Goal: Task Accomplishment & Management: Manage account settings

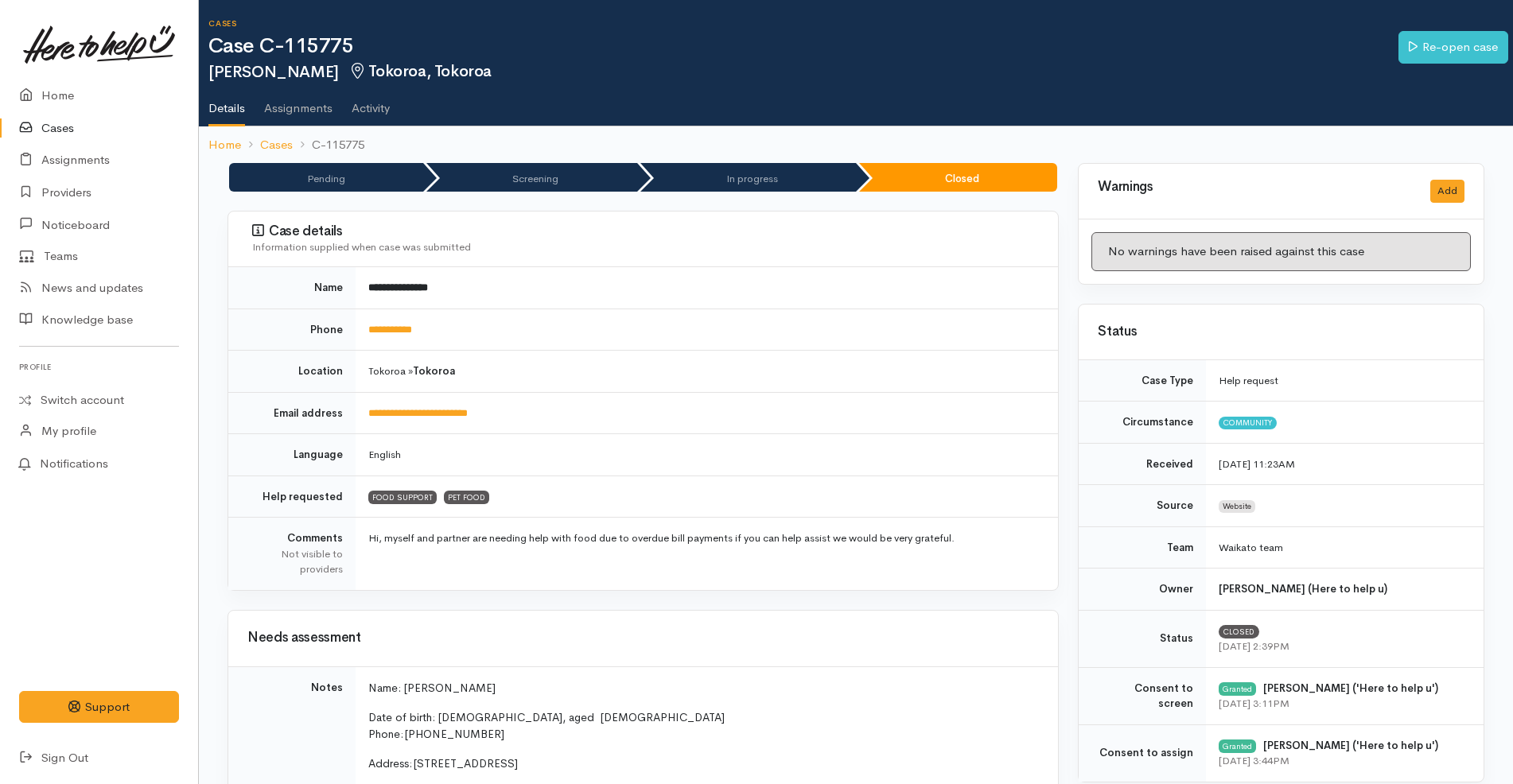
scroll to position [91, 0]
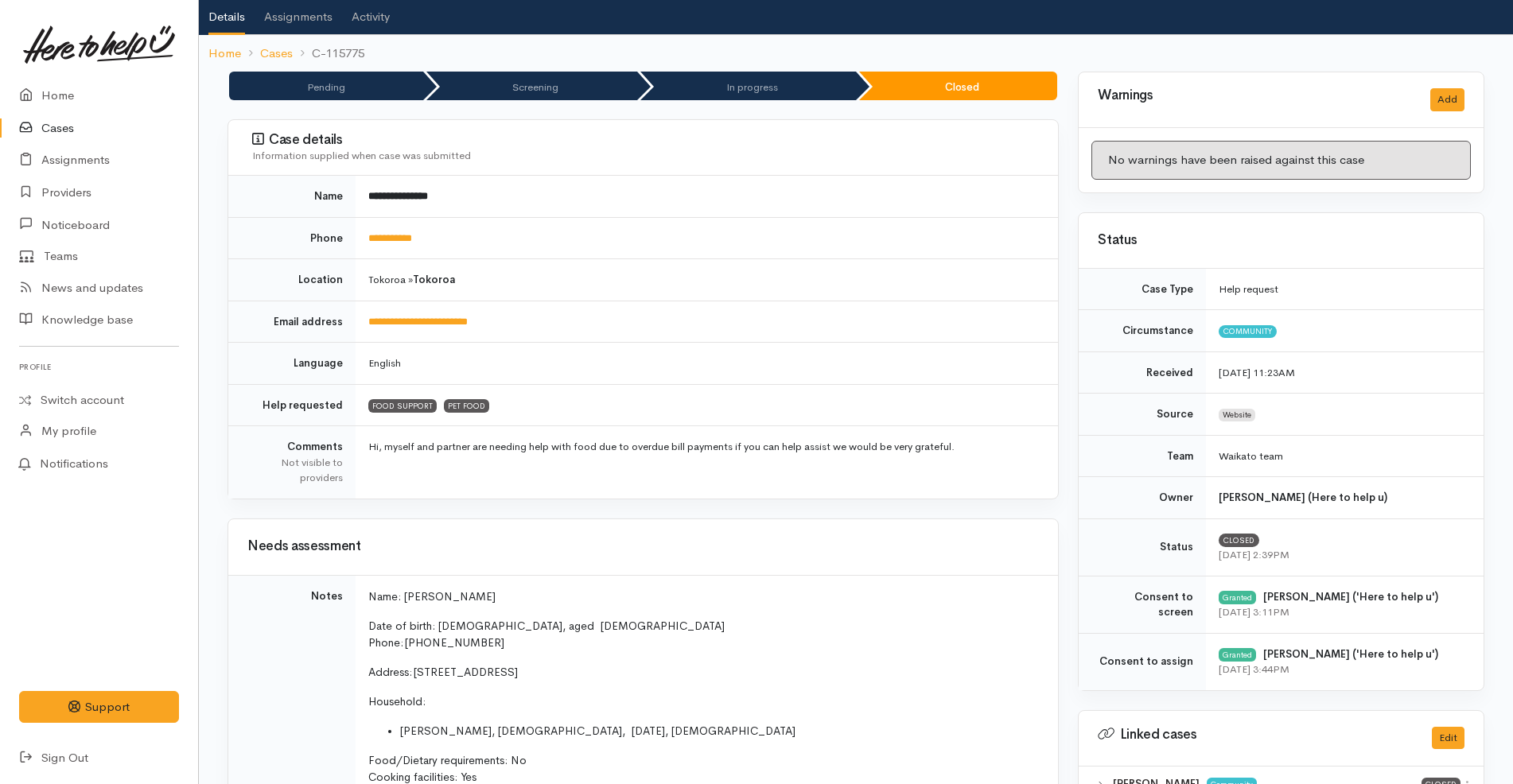
click at [88, 122] on link "Cases" at bounding box center [99, 128] width 198 height 32
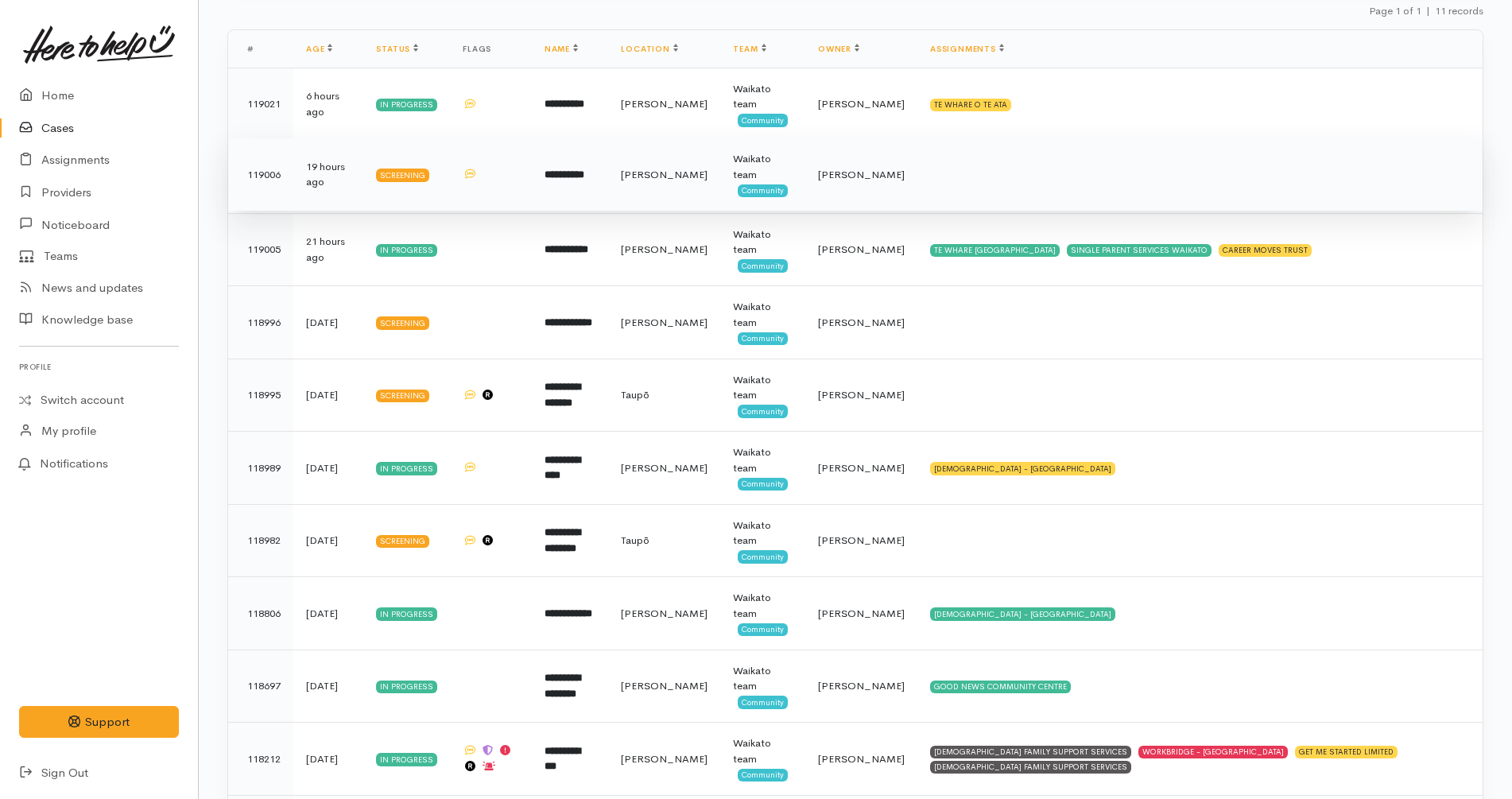
scroll to position [372, 0]
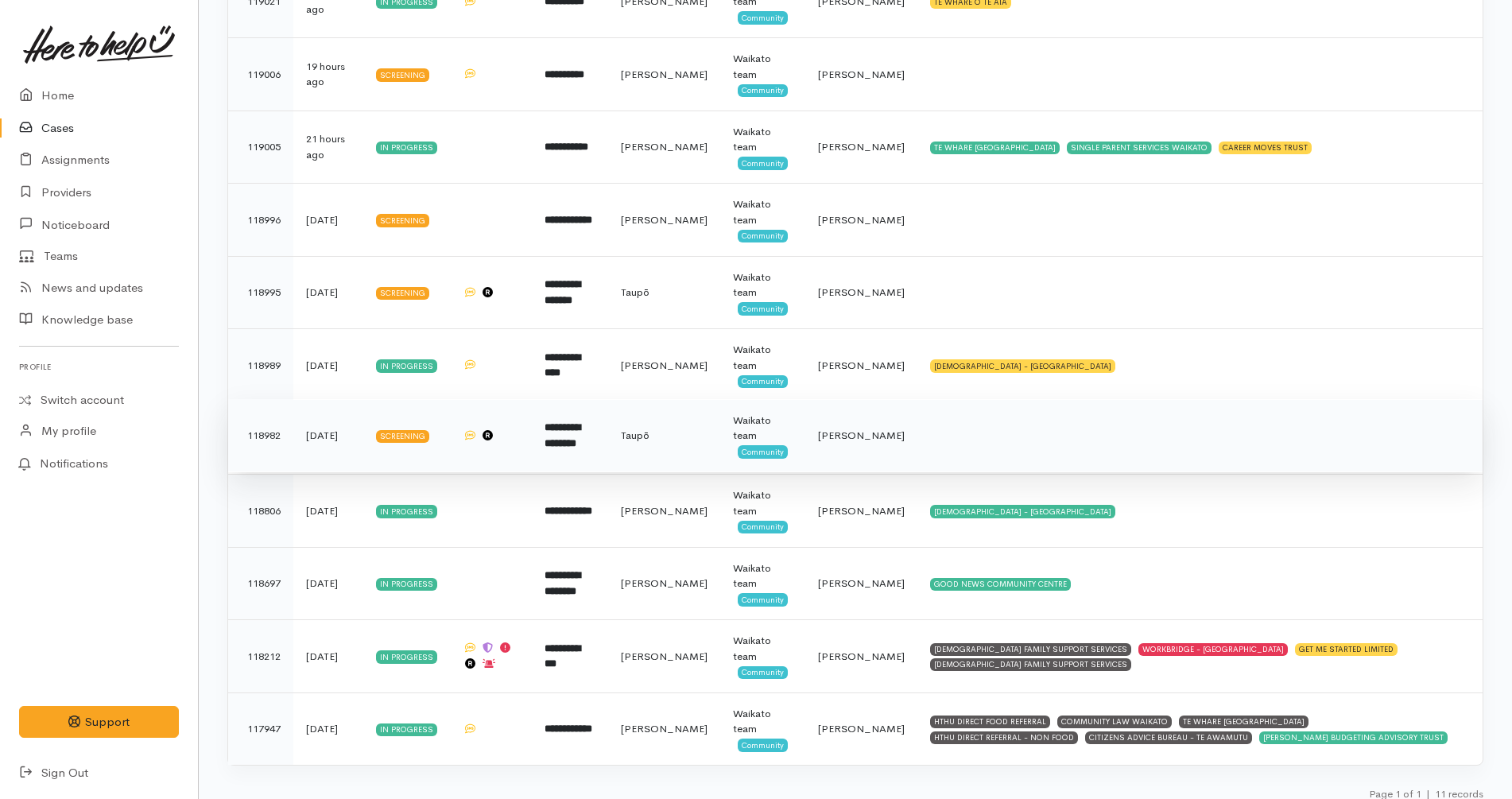
click at [968, 421] on td at bounding box center [1200, 435] width 565 height 73
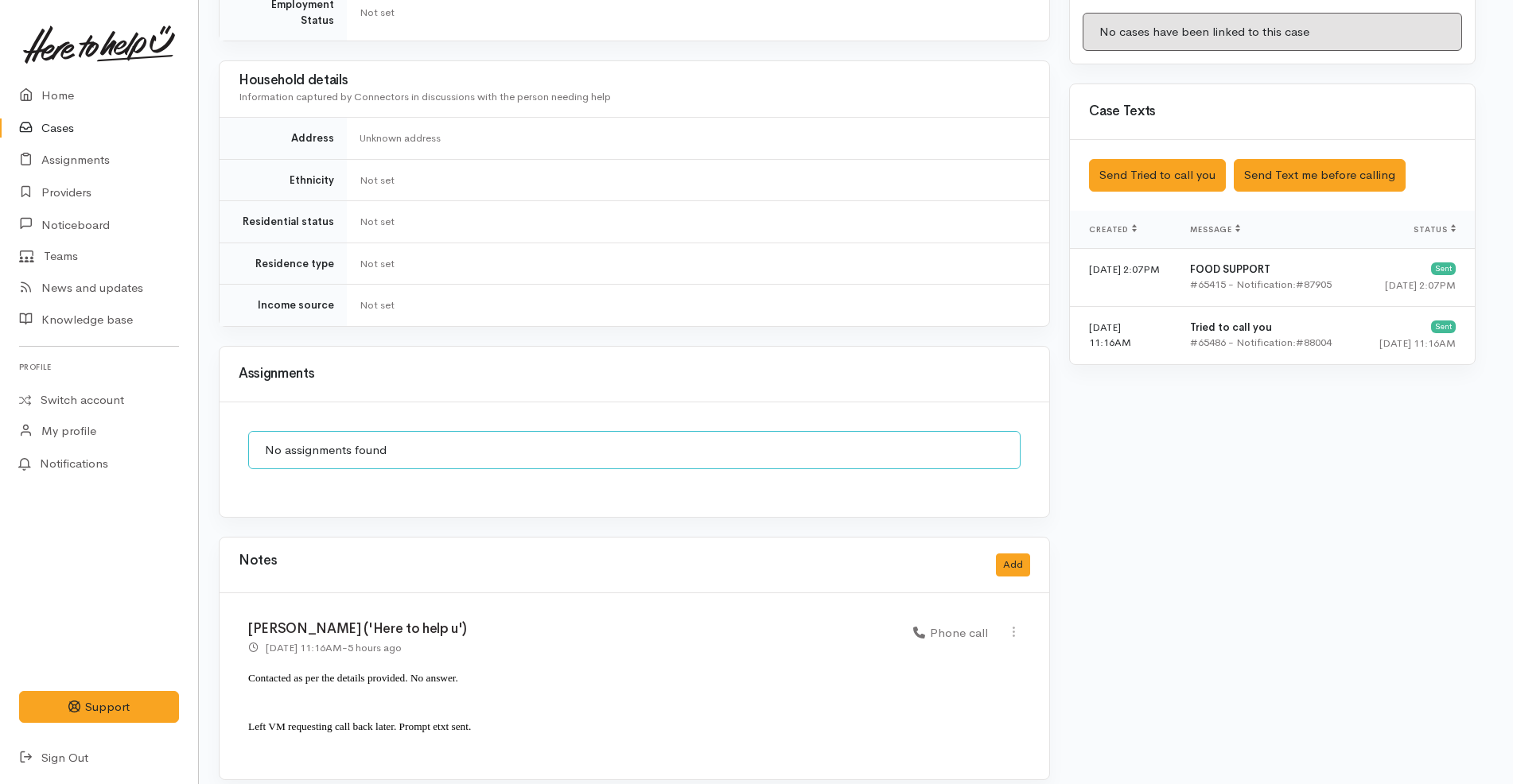
scroll to position [0, 9]
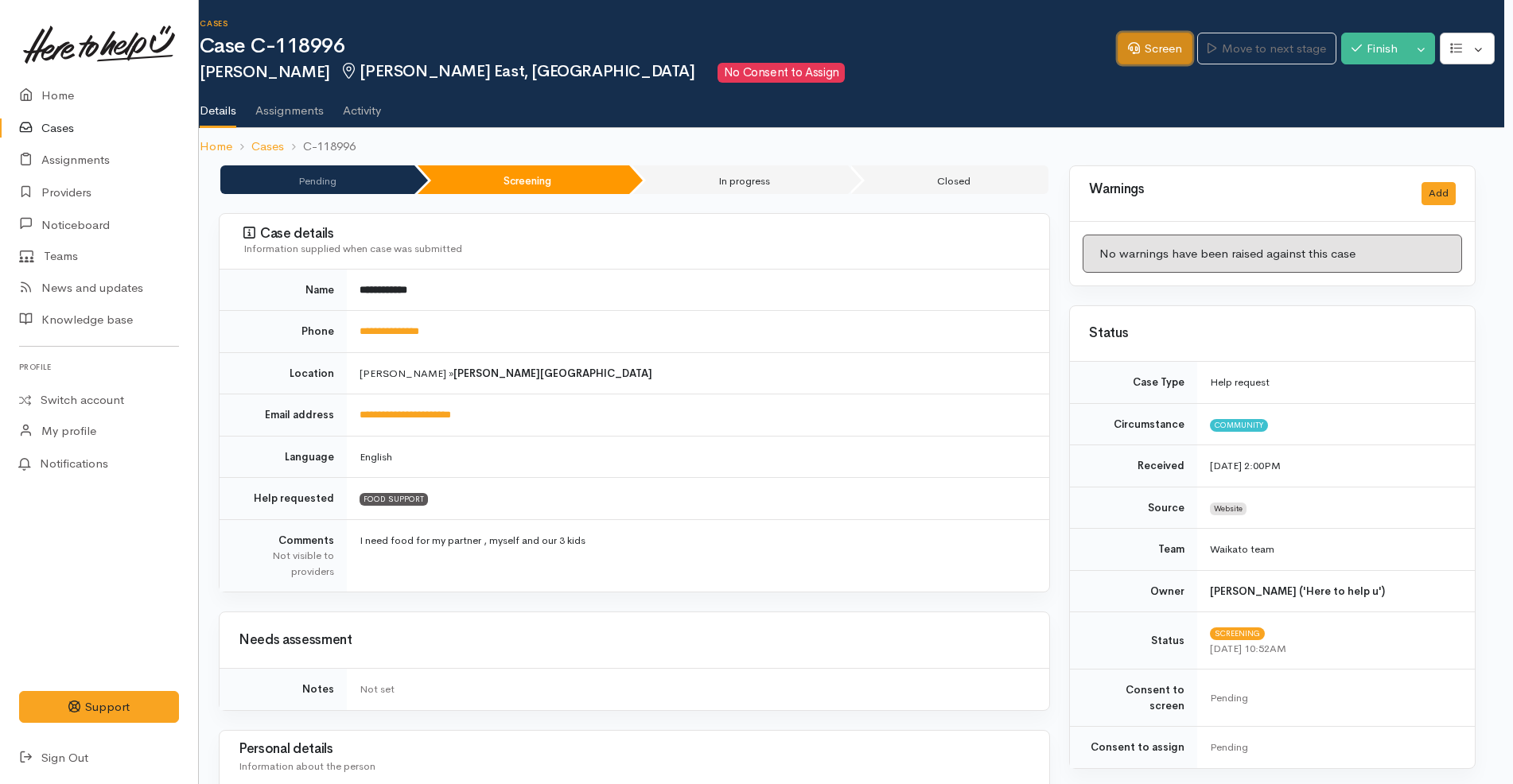
click at [1158, 54] on link "Screen" at bounding box center [1155, 49] width 75 height 32
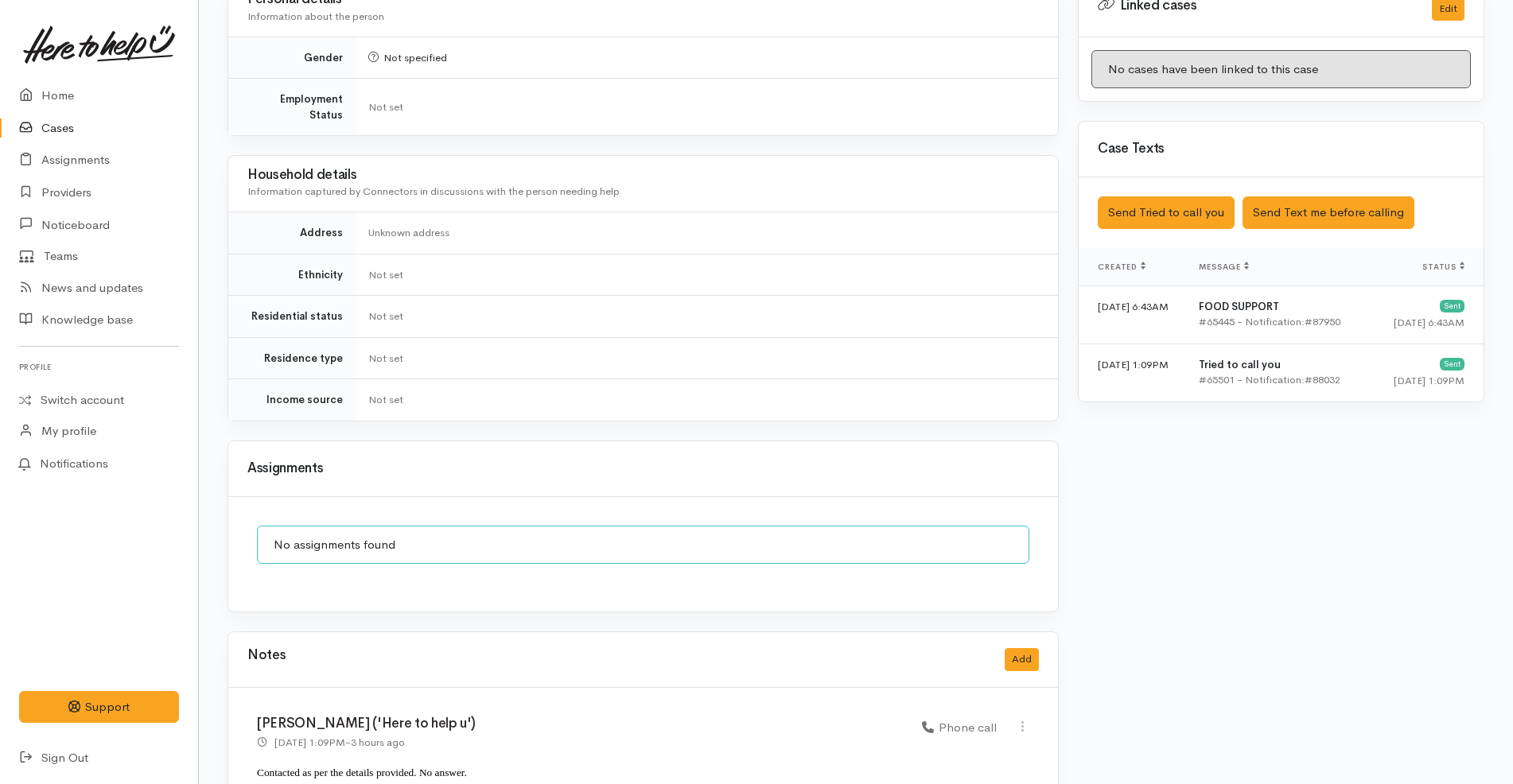
scroll to position [810, 0]
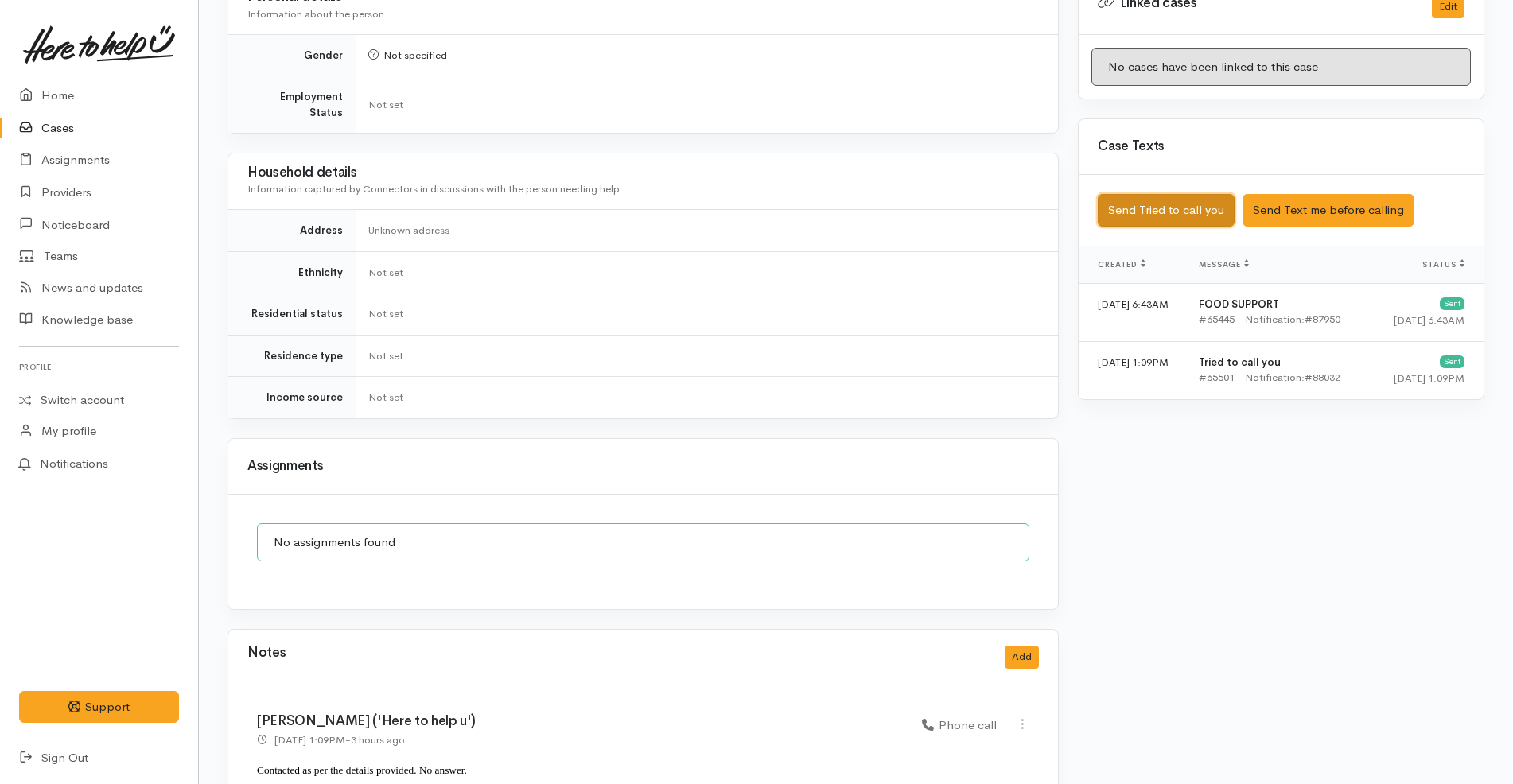
click at [1217, 203] on button "Send Tried to call you" at bounding box center [1166, 210] width 137 height 32
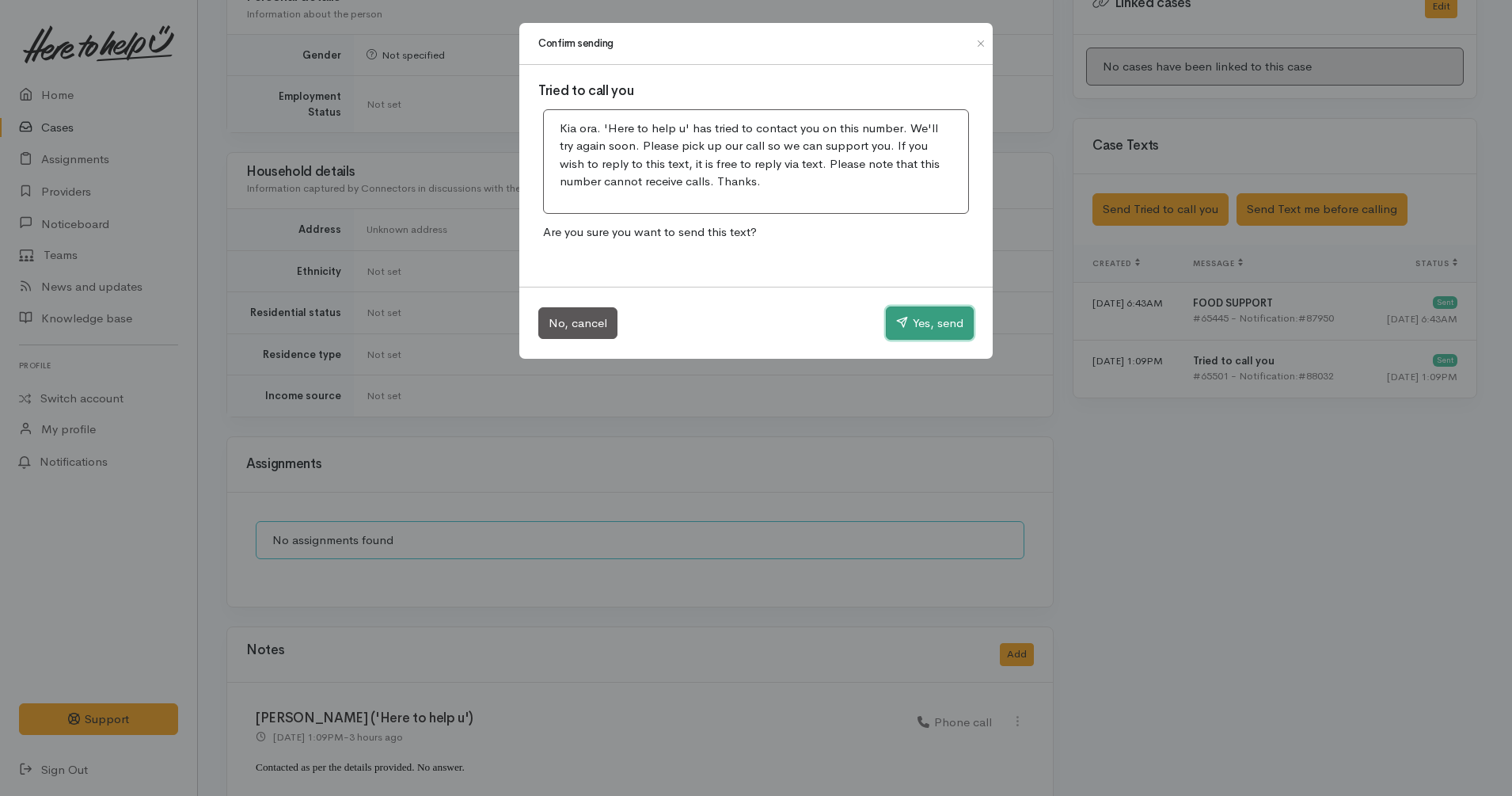
click at [916, 328] on button "Yes, send" at bounding box center [929, 322] width 88 height 33
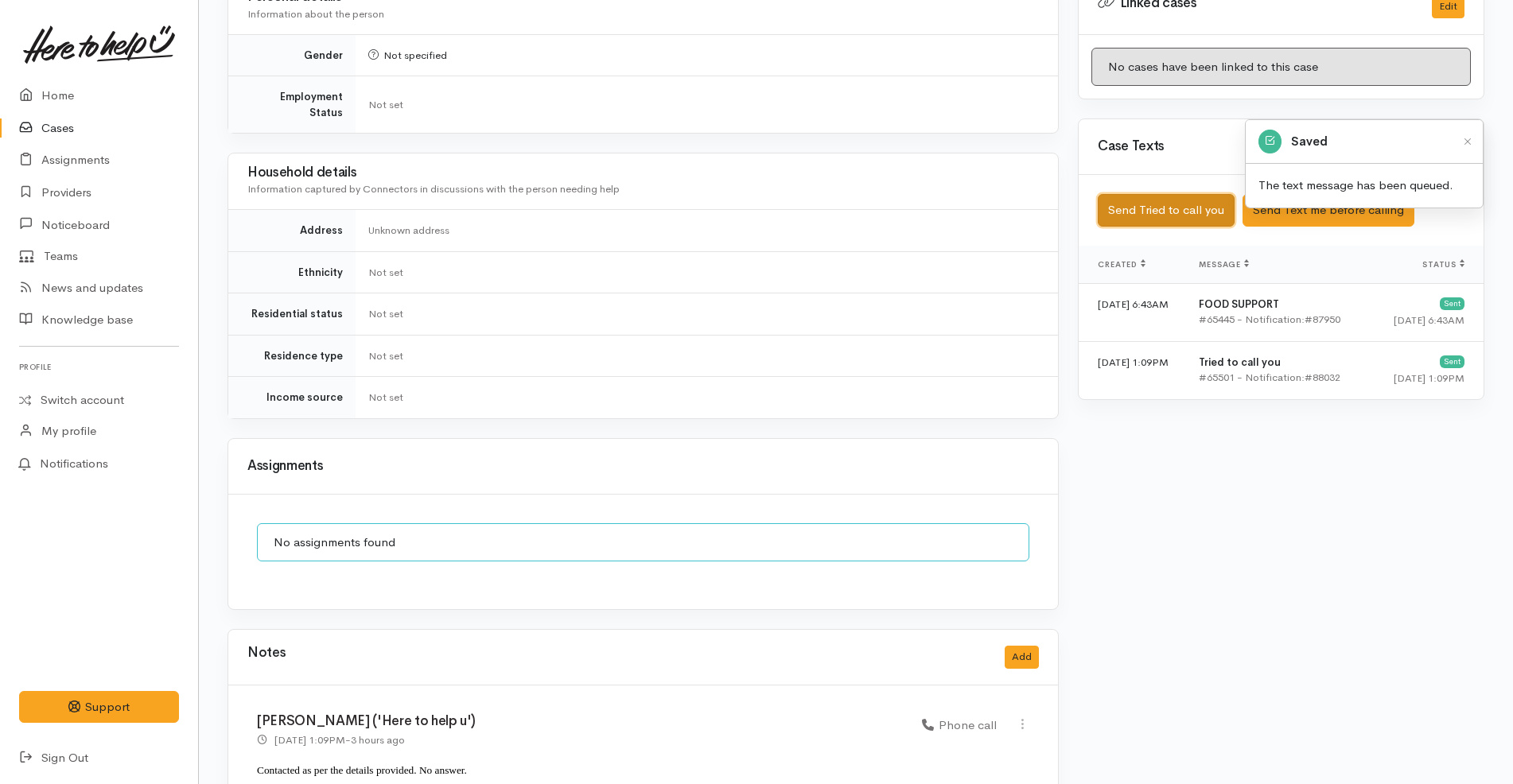
scroll to position [886, 0]
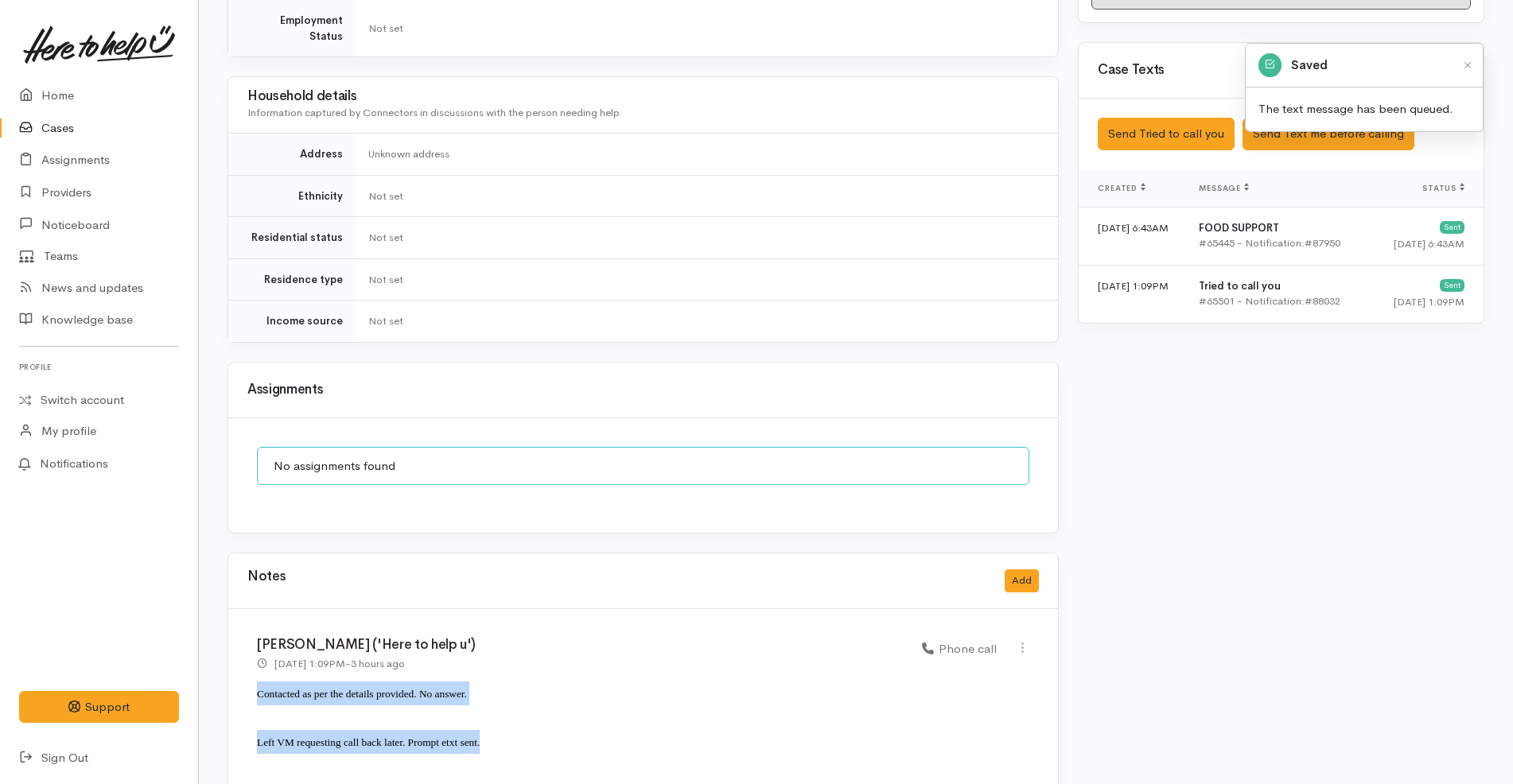
drag, startPoint x: 516, startPoint y: 714, endPoint x: 246, endPoint y: 679, distance: 272.3
click at [246, 679] on div "Katarina Daly ('Here to help u') 15 Oct 2025 1:09PM - 3 hours ago Phone call" at bounding box center [642, 702] width 830 height 186
copy div "Contacted as per the details provided. No answer. Left VM requesting call back …"
click at [1021, 570] on button "Add" at bounding box center [1022, 581] width 34 height 23
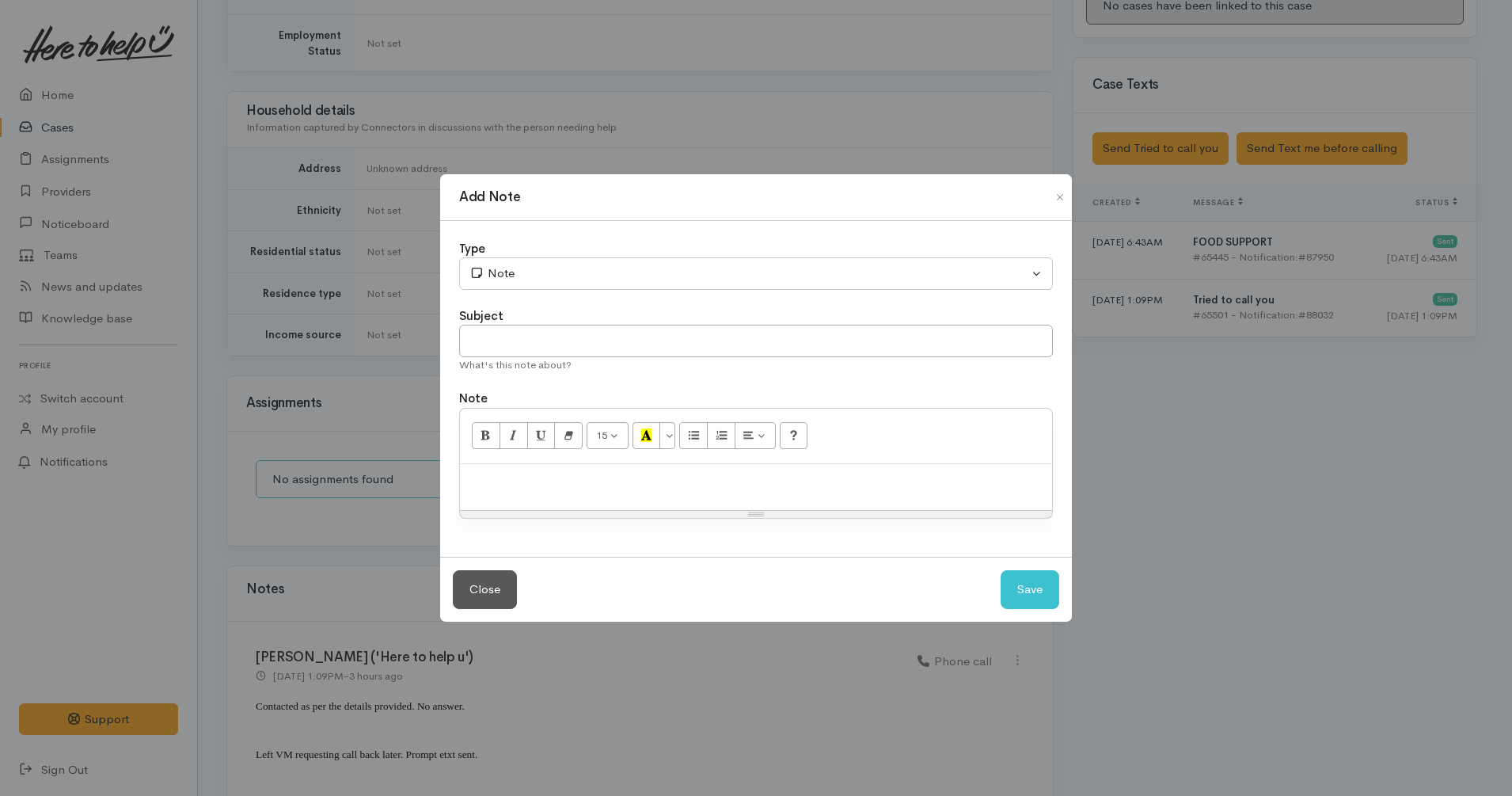
click at [775, 477] on p at bounding box center [756, 480] width 577 height 18
paste div
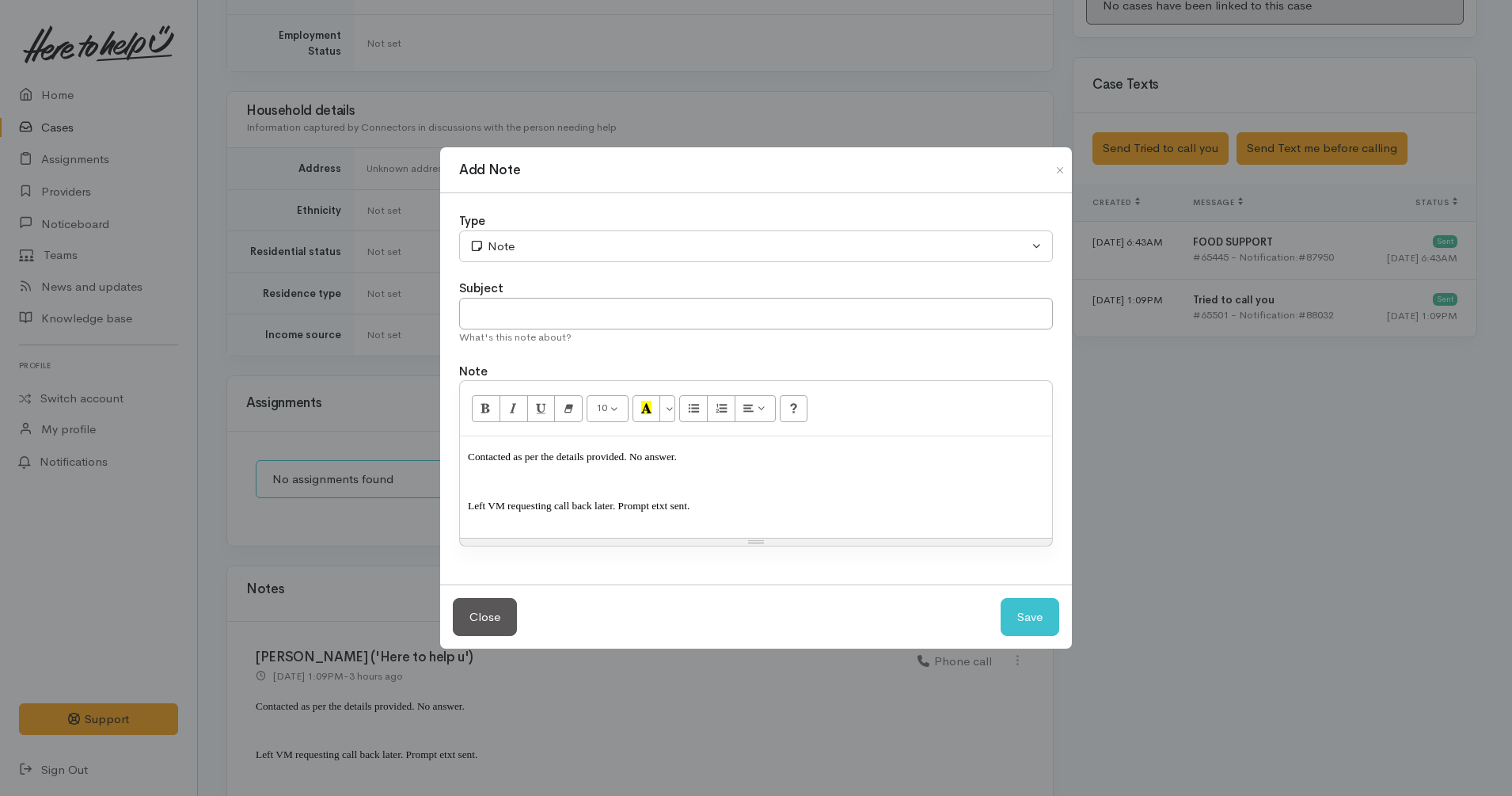
click at [606, 503] on span "Left VM requesting call back later. Prompt etxt sent." at bounding box center [578, 506] width 222 height 12
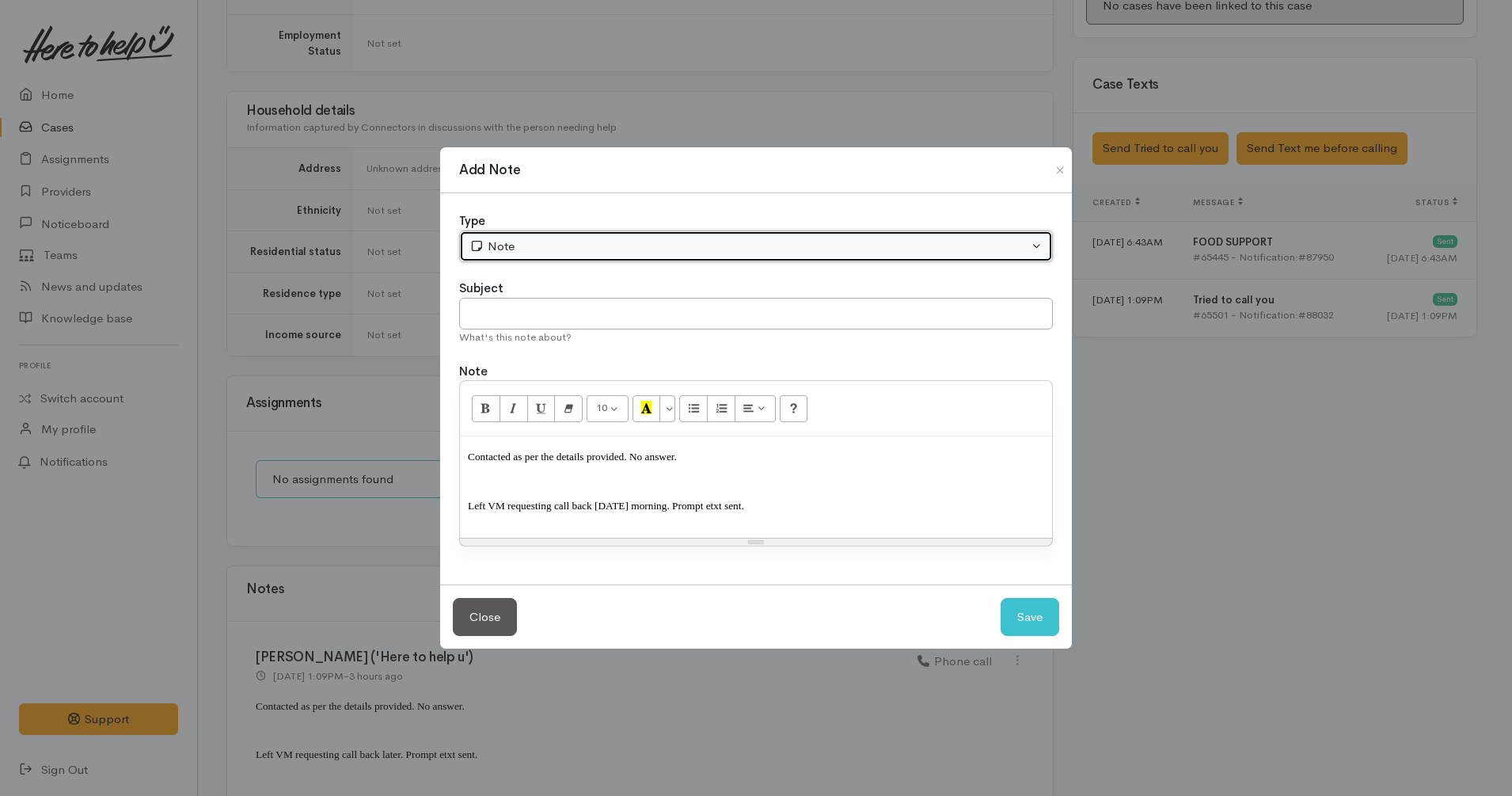
click at [641, 251] on div "Note" at bounding box center [748, 246] width 559 height 18
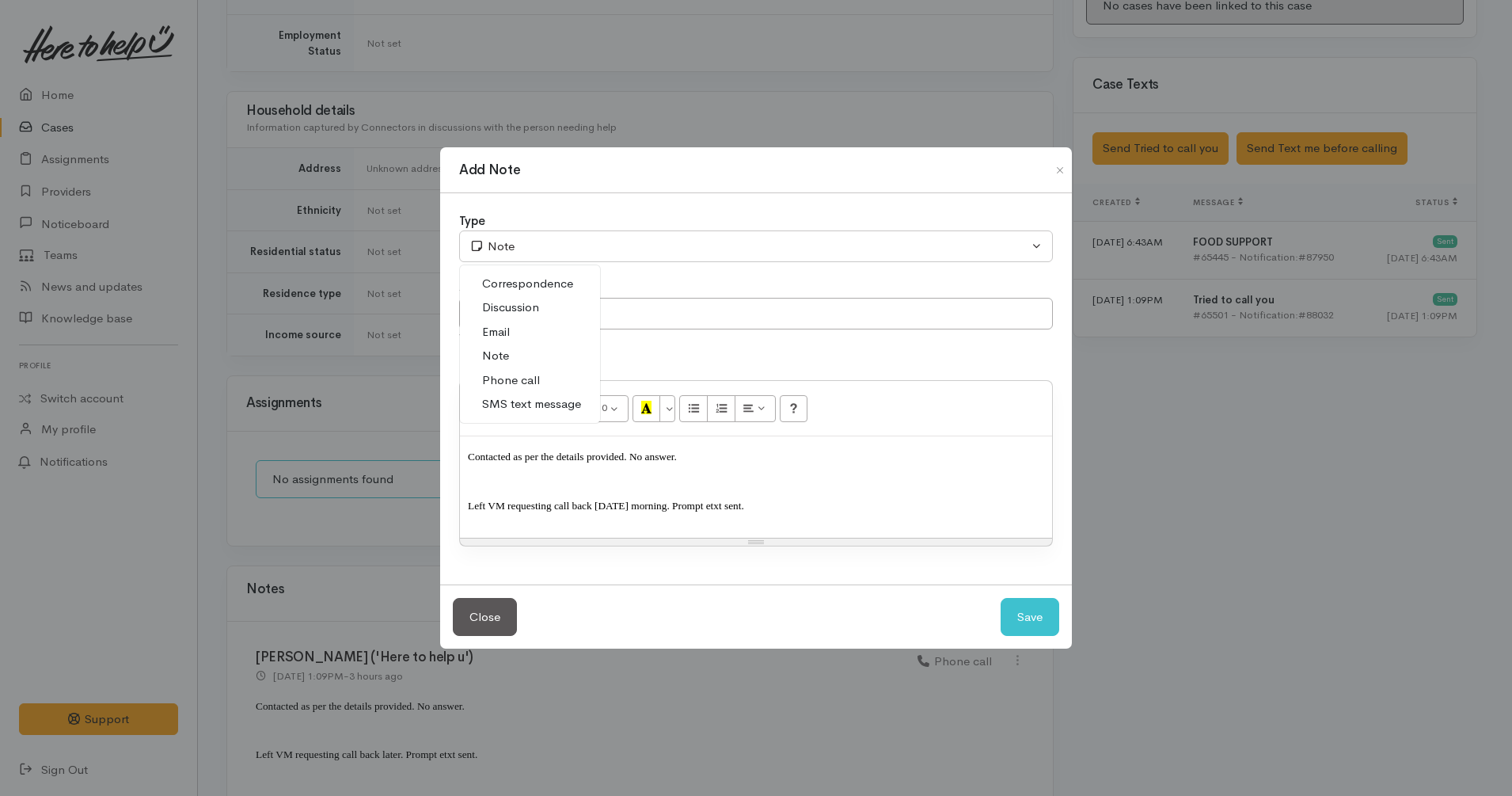
click at [537, 381] on span "Phone call" at bounding box center [511, 380] width 58 height 18
click at [1037, 615] on button "Save" at bounding box center [1030, 617] width 59 height 39
select select "1"
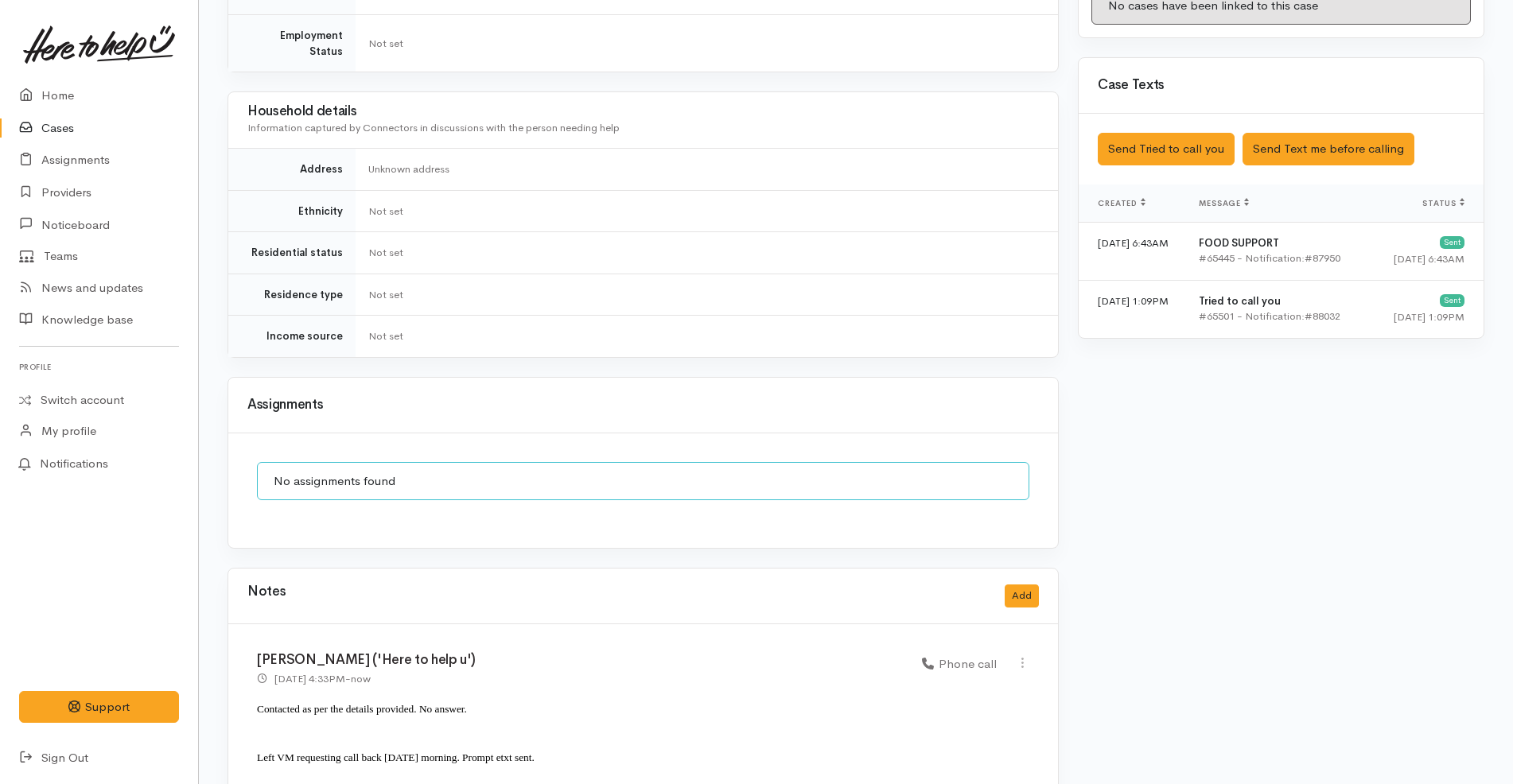
scroll to position [1073, 0]
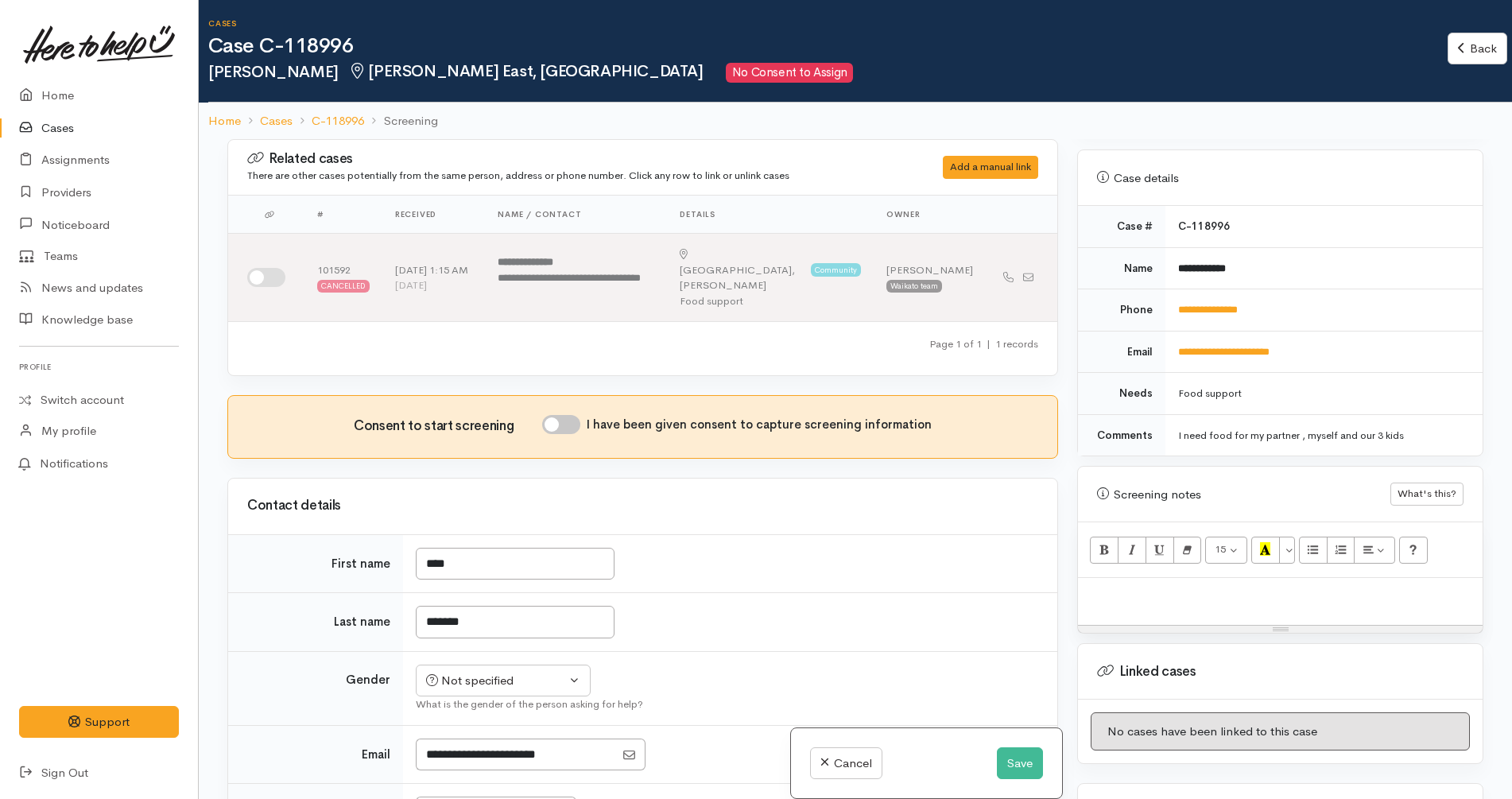
scroll to position [737, 0]
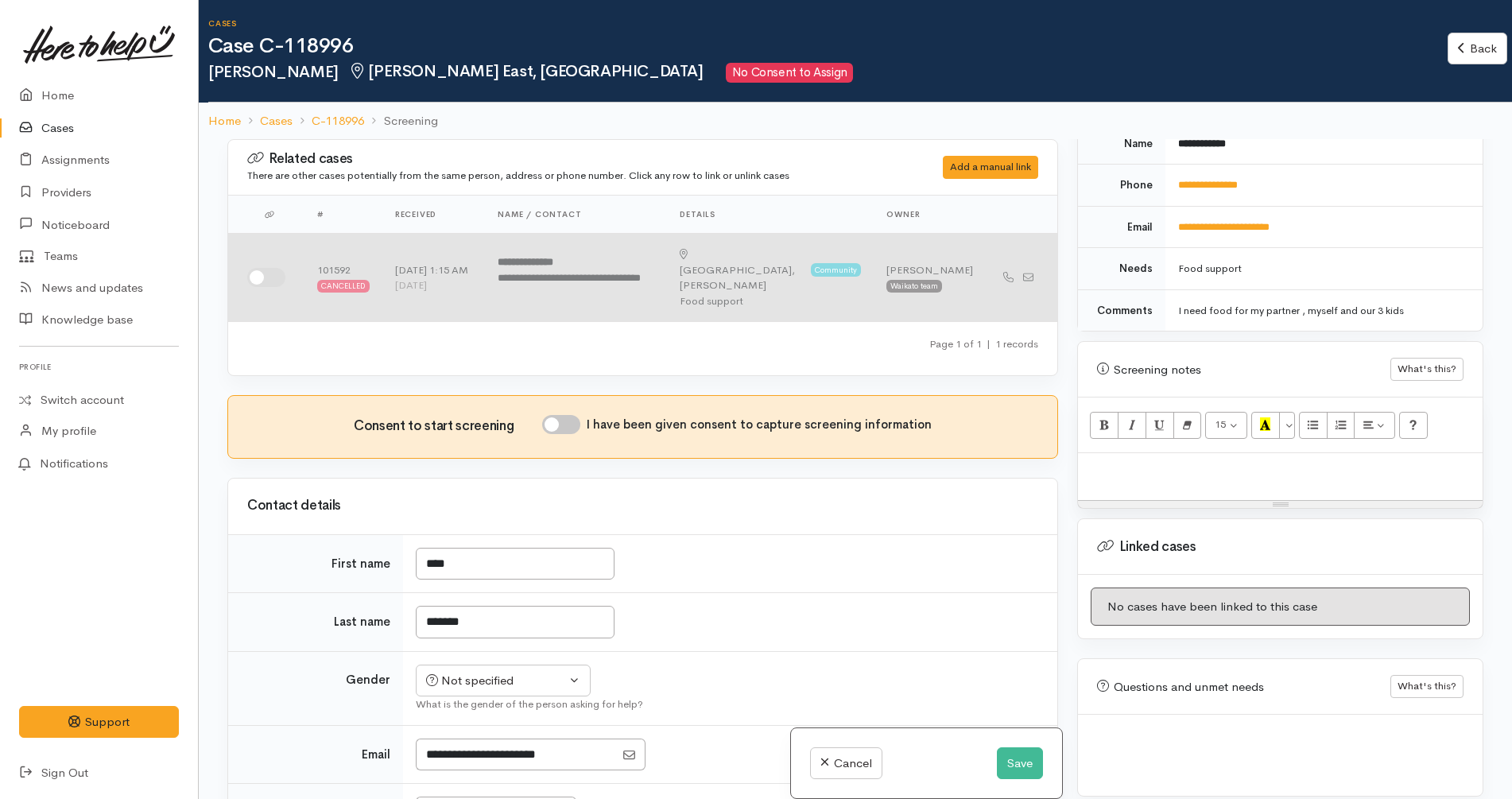
click at [263, 269] on input "checkbox" at bounding box center [266, 277] width 38 height 19
checkbox input "true"
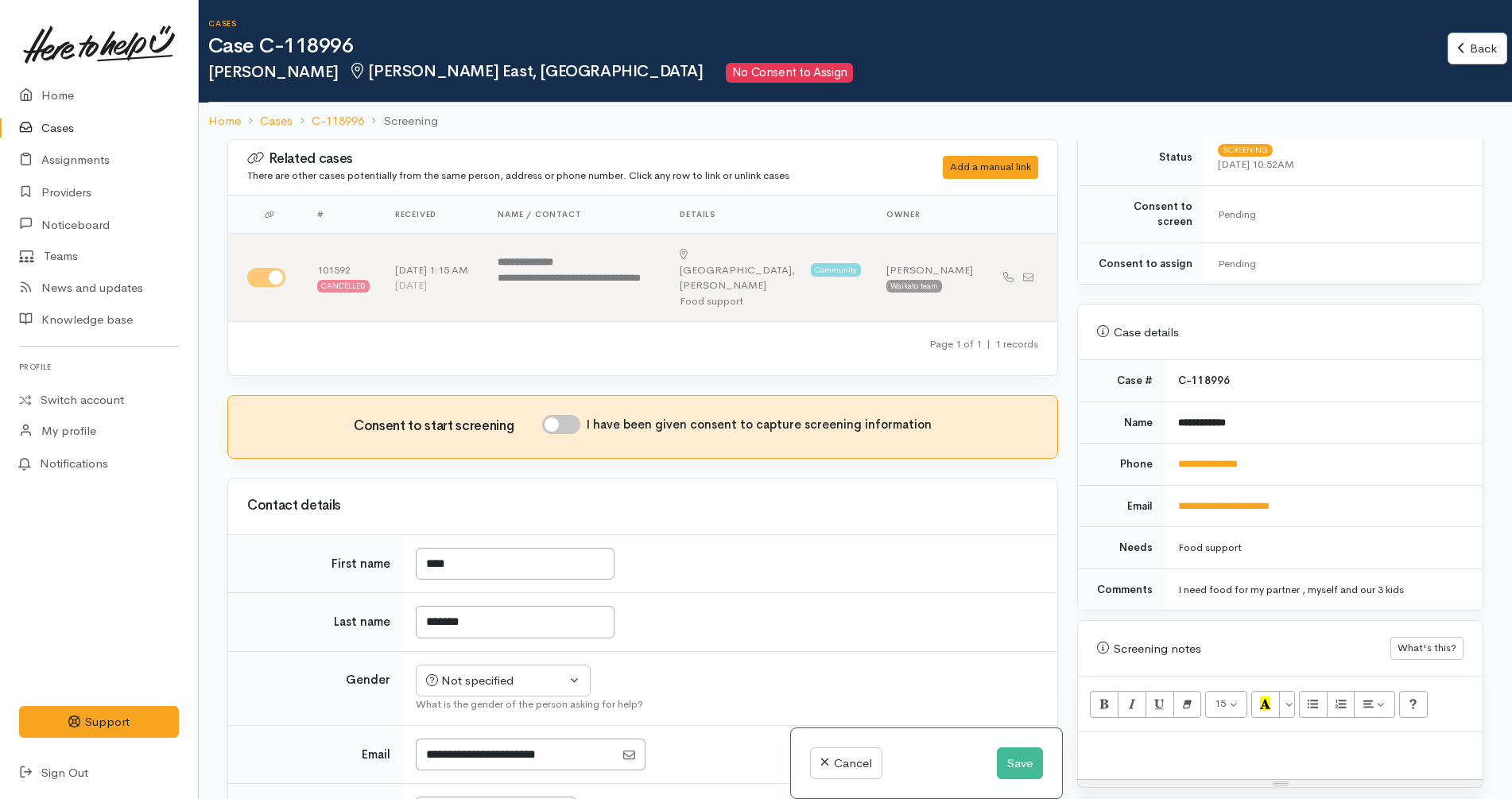
scroll to position [448, 0]
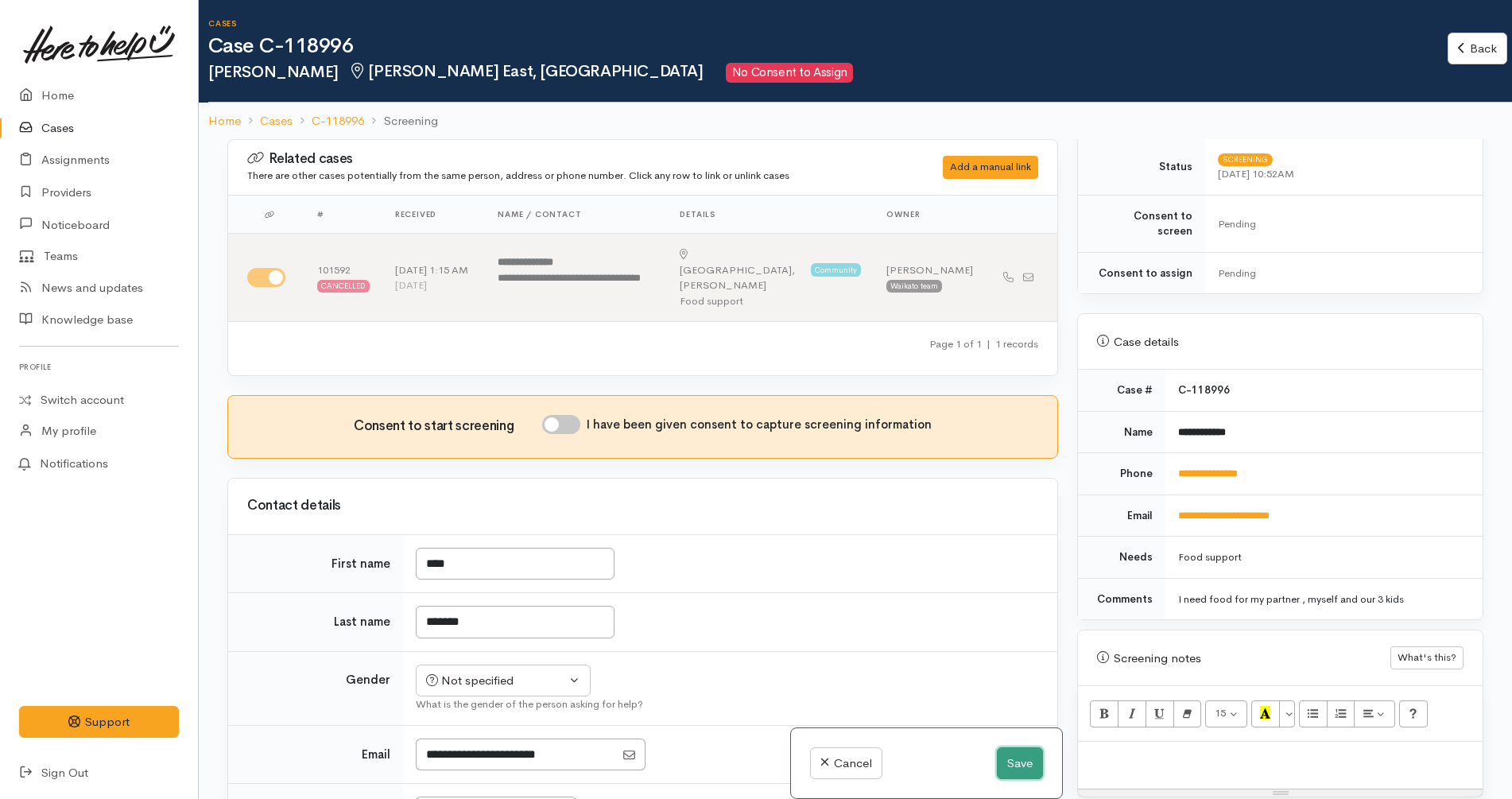
click at [1017, 750] on button "Save" at bounding box center [1020, 763] width 46 height 32
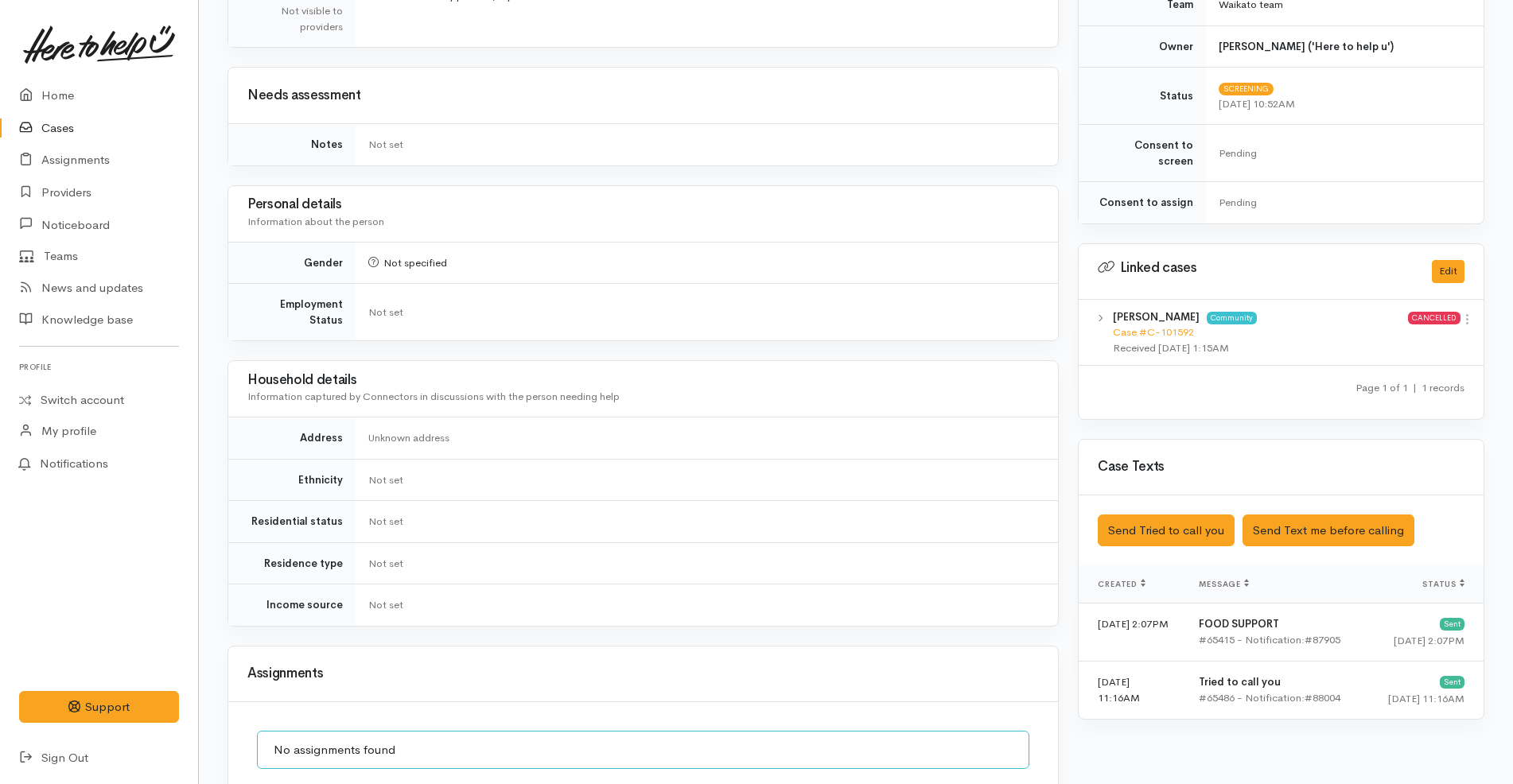
scroll to position [717, 0]
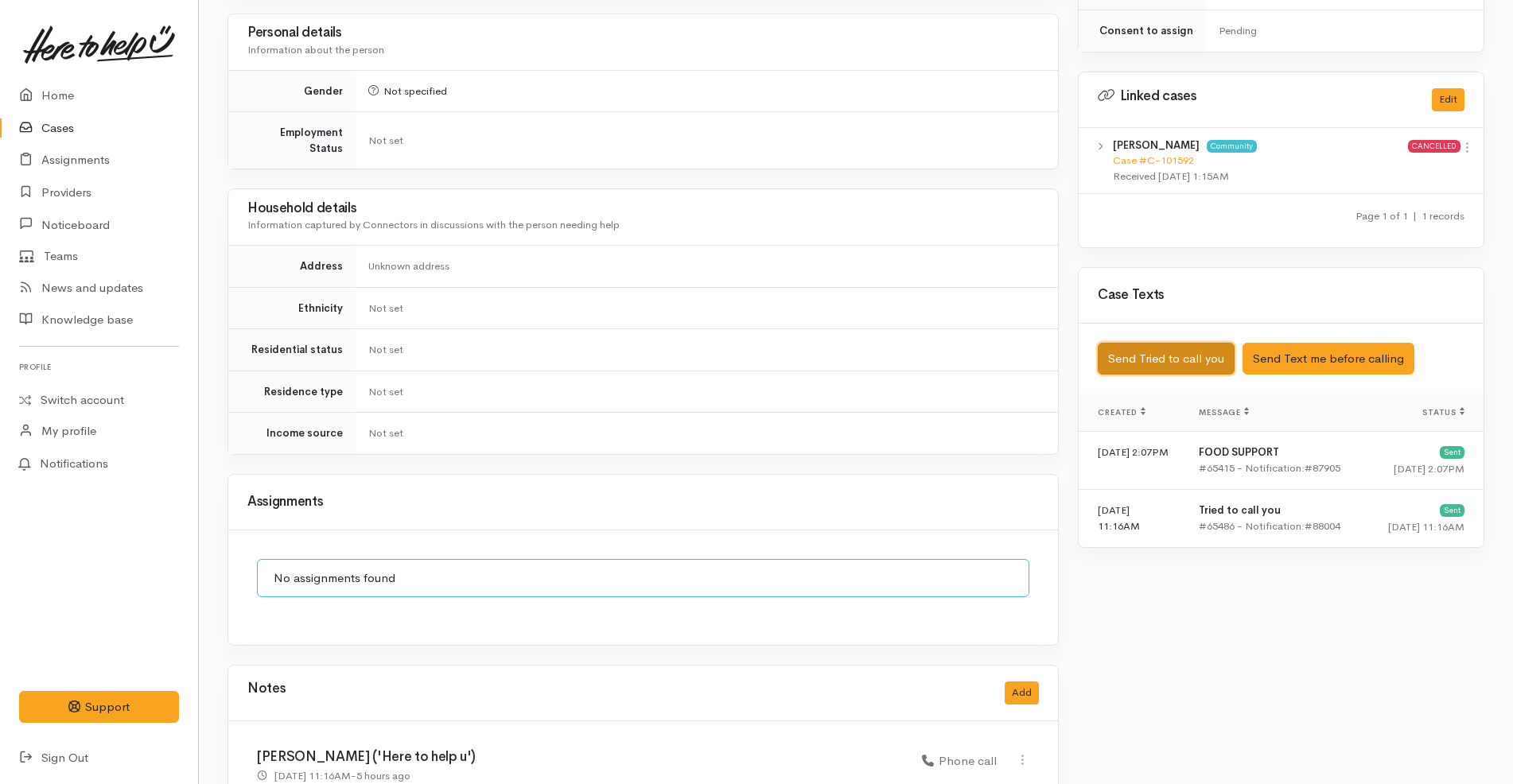
click at [1174, 344] on button "Send Tried to call you" at bounding box center [1166, 359] width 137 height 32
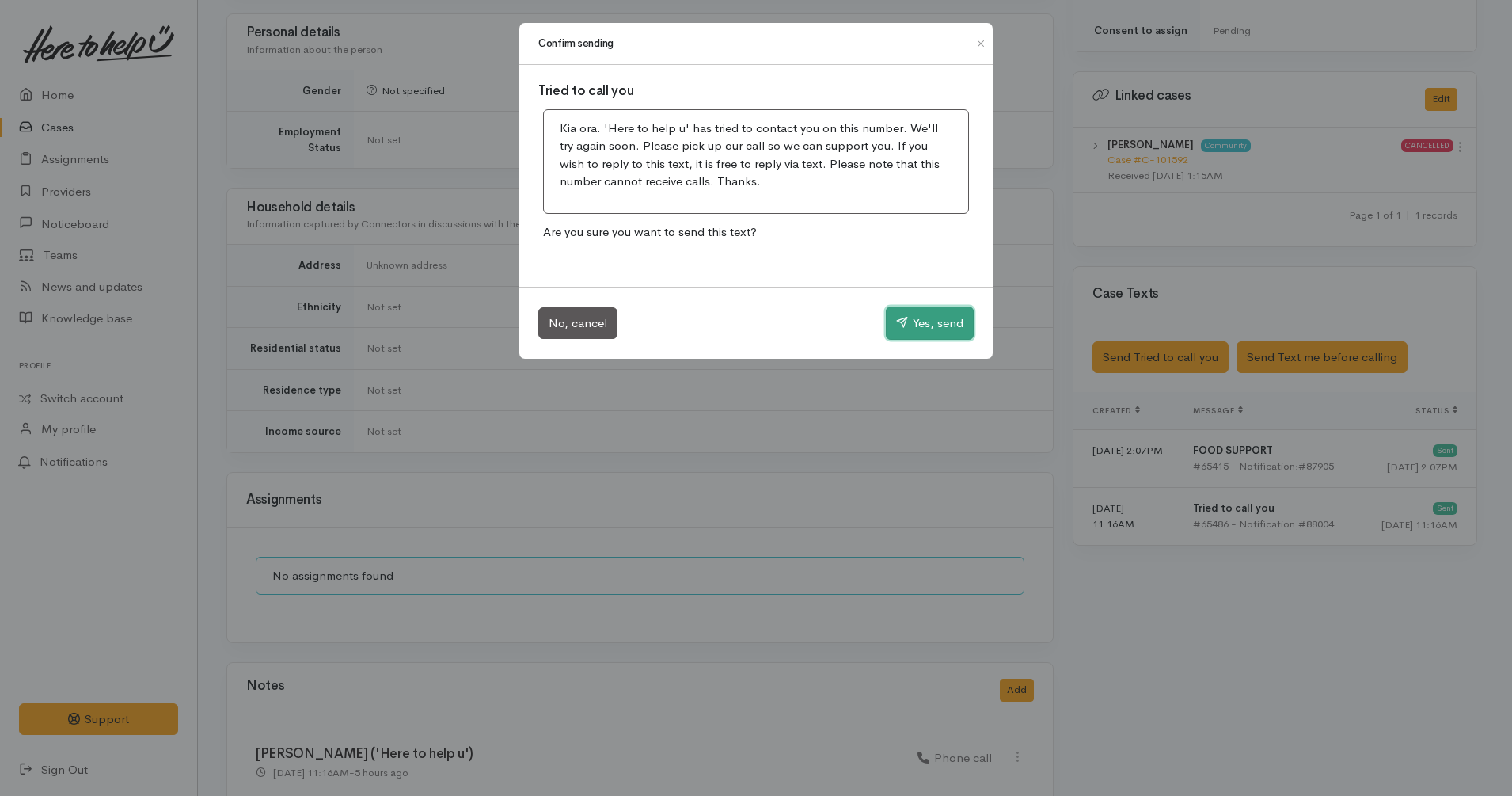
click at [961, 316] on button "Yes, send" at bounding box center [929, 322] width 88 height 33
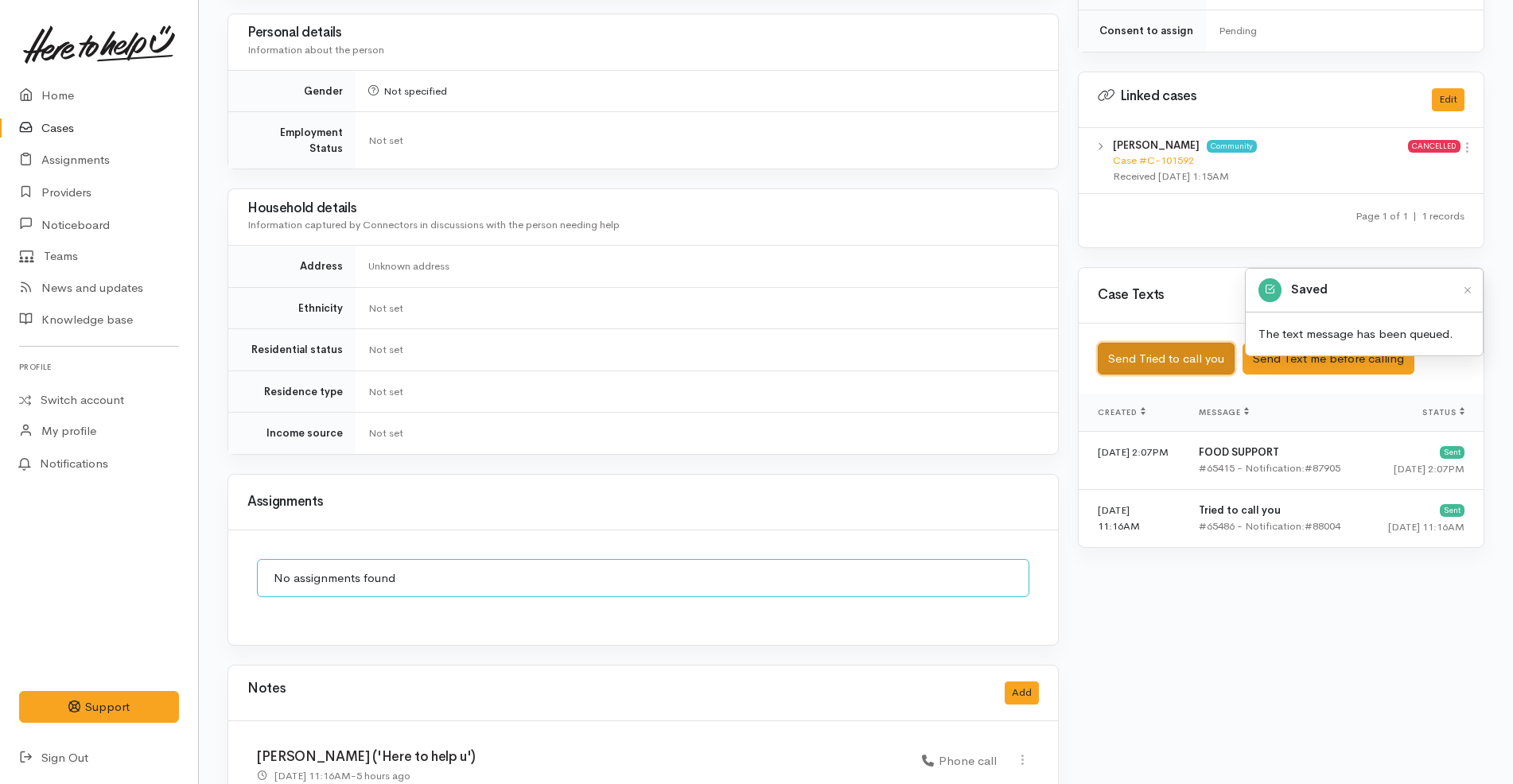
scroll to position [845, 0]
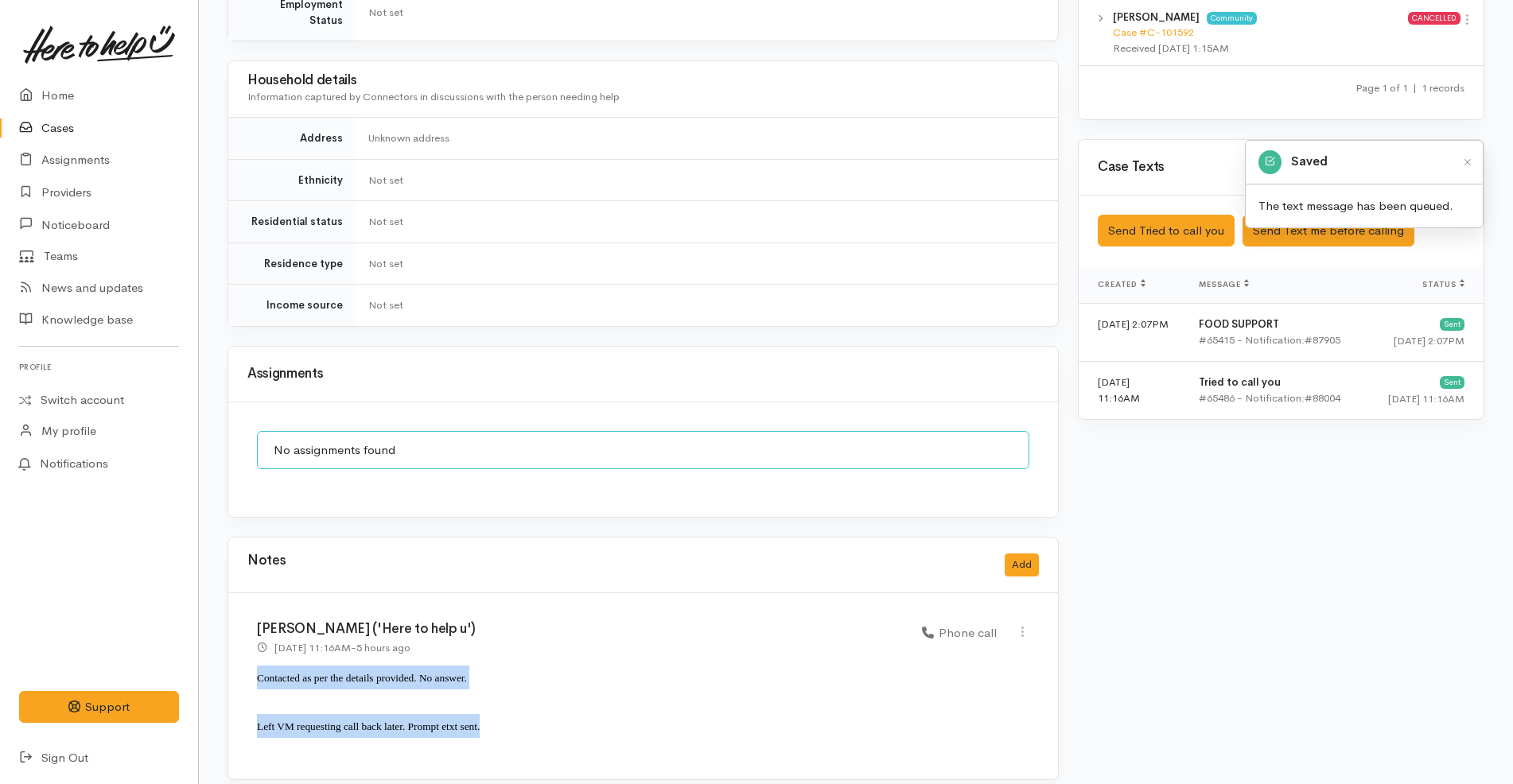
drag, startPoint x: 501, startPoint y: 711, endPoint x: 253, endPoint y: 660, distance: 253.2
click at [253, 660] on div "Katarina Daly ('Here to help u') 15 Oct 2025 11:16AM - 5 hours ago Phone call" at bounding box center [642, 687] width 830 height 186
copy div "Contacted as per the details provided. No answer. Left VM requesting call back …"
click at [1023, 559] on button "Add" at bounding box center [1022, 565] width 34 height 23
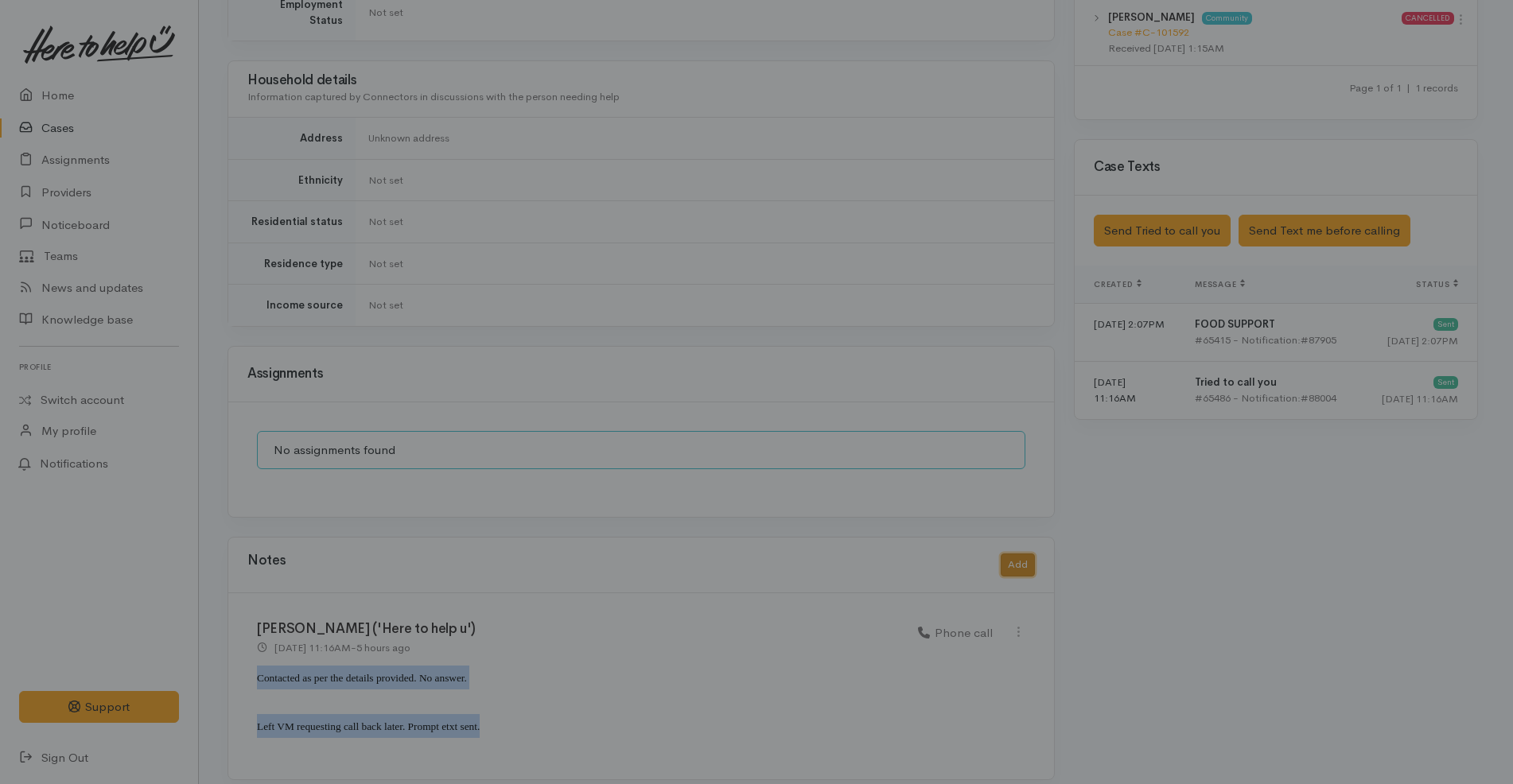
scroll to position [829, 0]
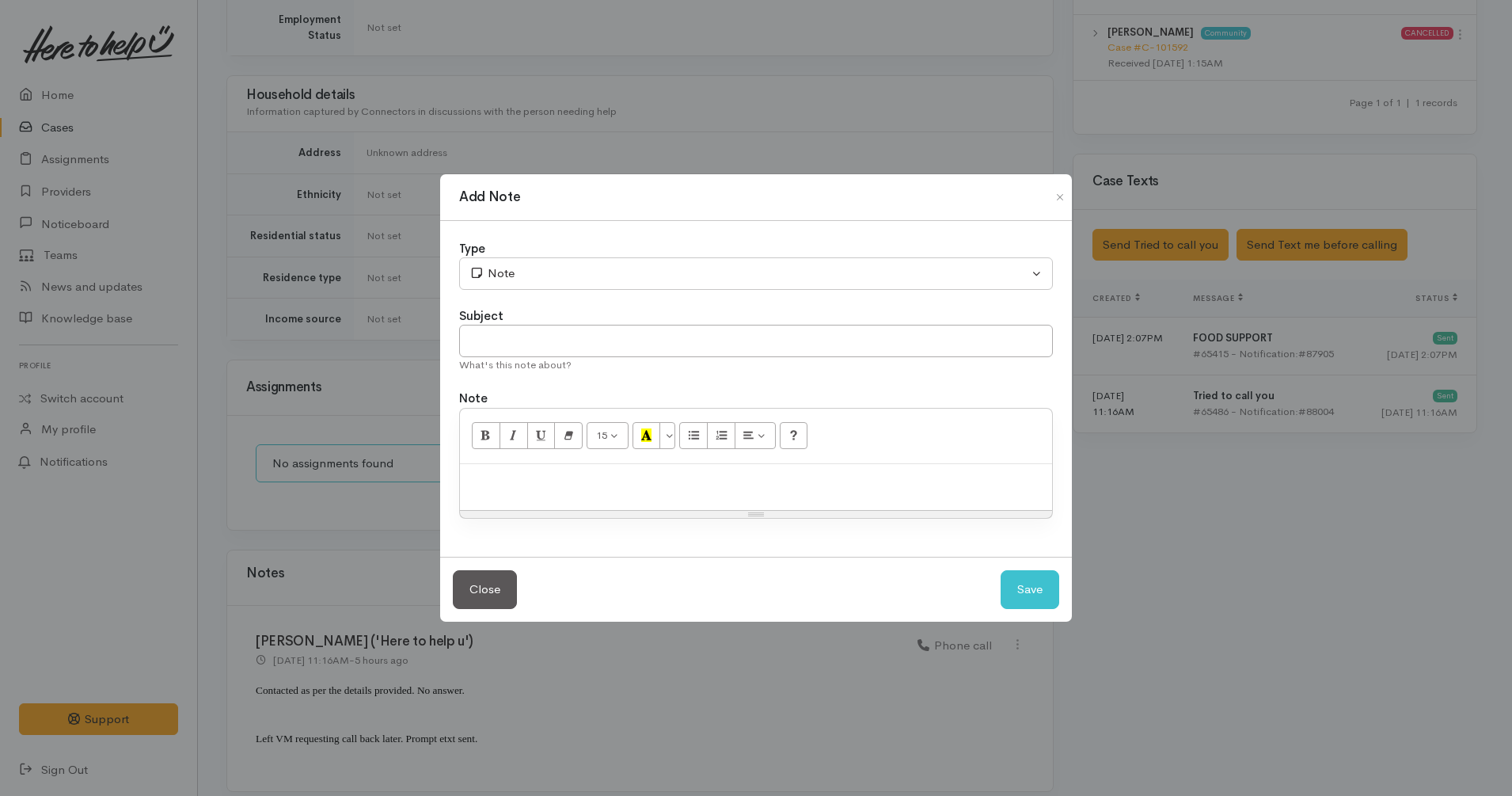
click at [734, 483] on p at bounding box center [756, 480] width 577 height 18
paste div
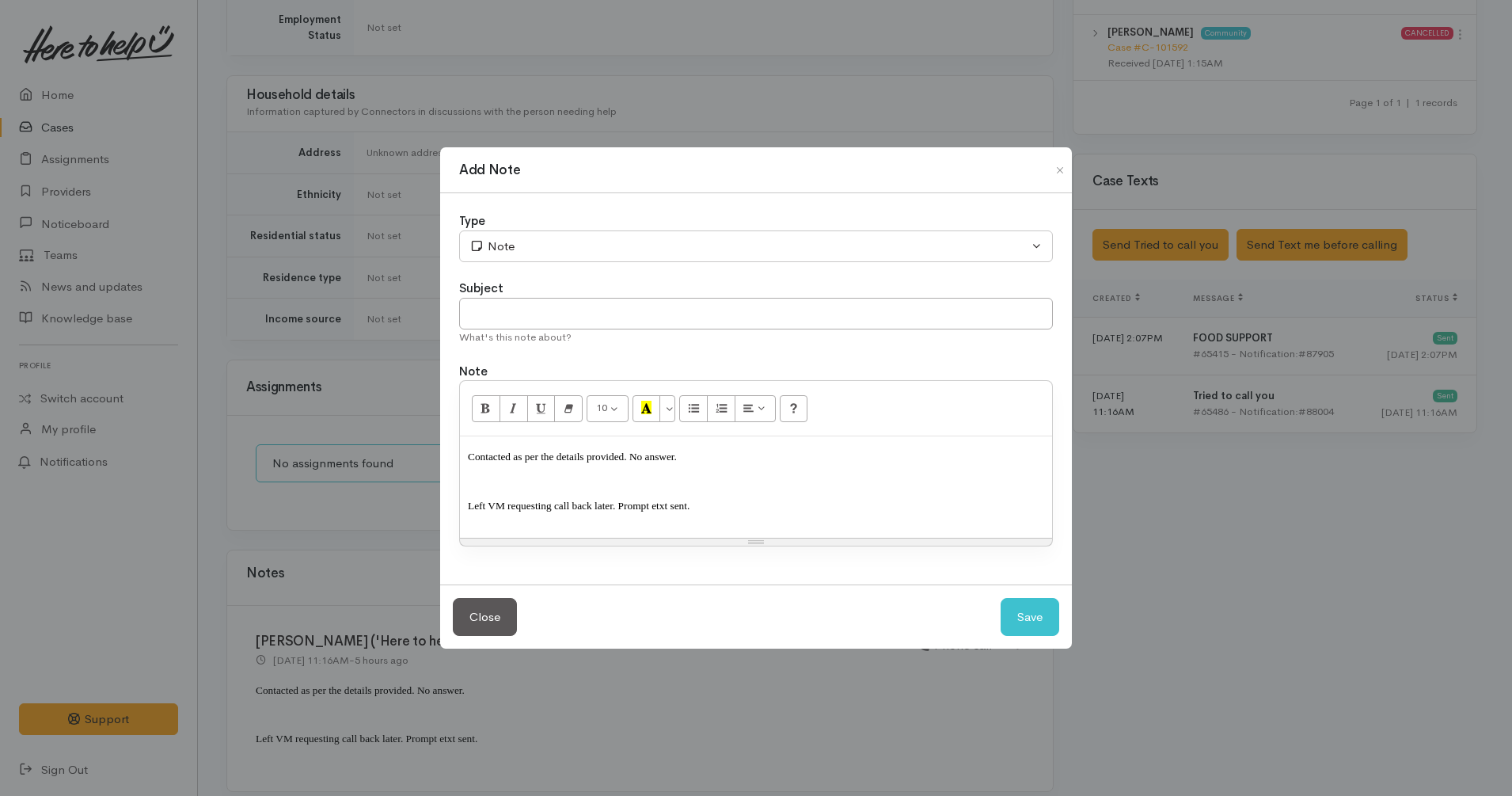
click at [600, 503] on span "Left VM requesting call back later. Prompt etxt sent." at bounding box center [578, 506] width 222 height 12
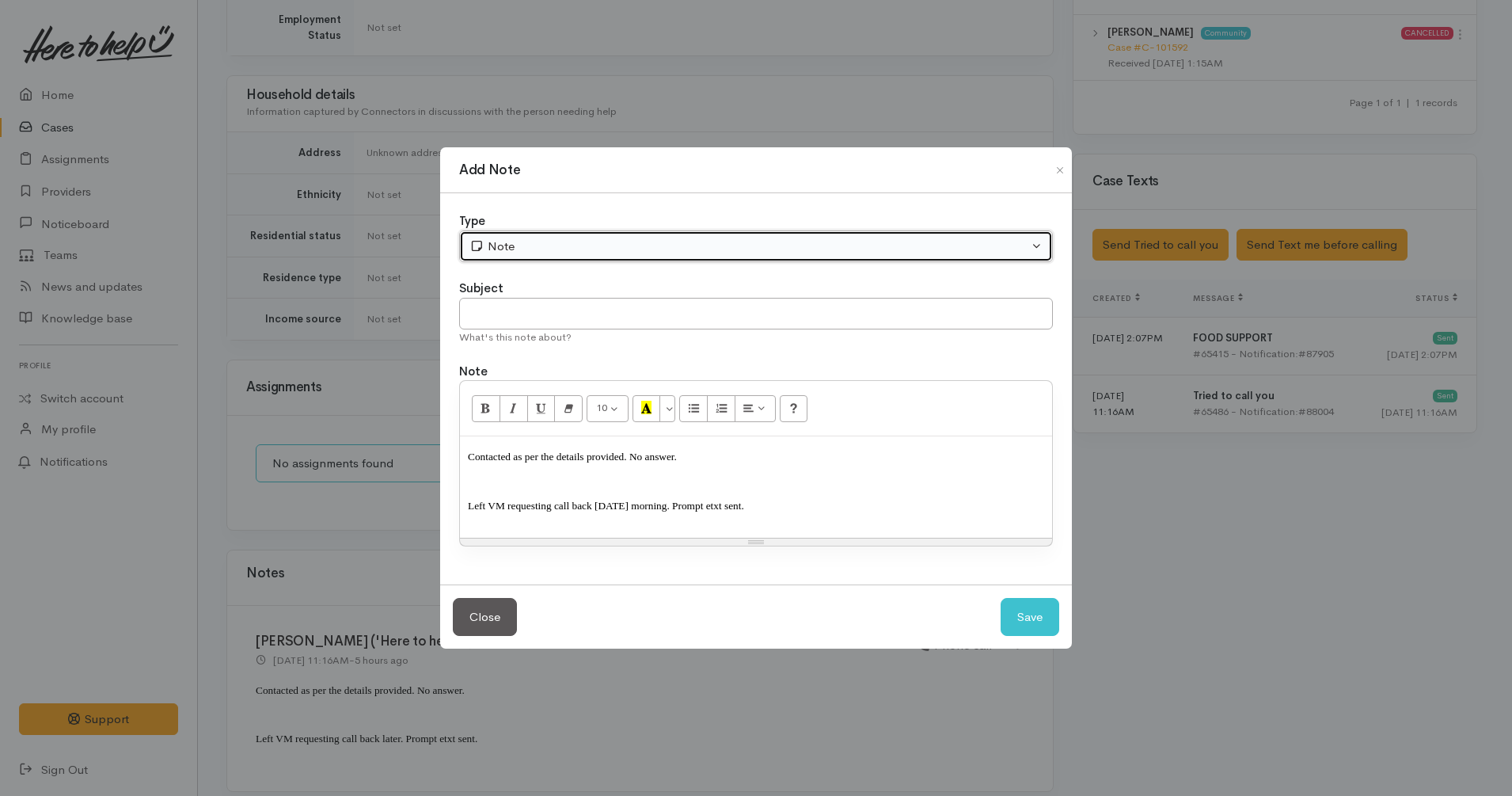
click at [555, 248] on div "Note" at bounding box center [748, 246] width 559 height 18
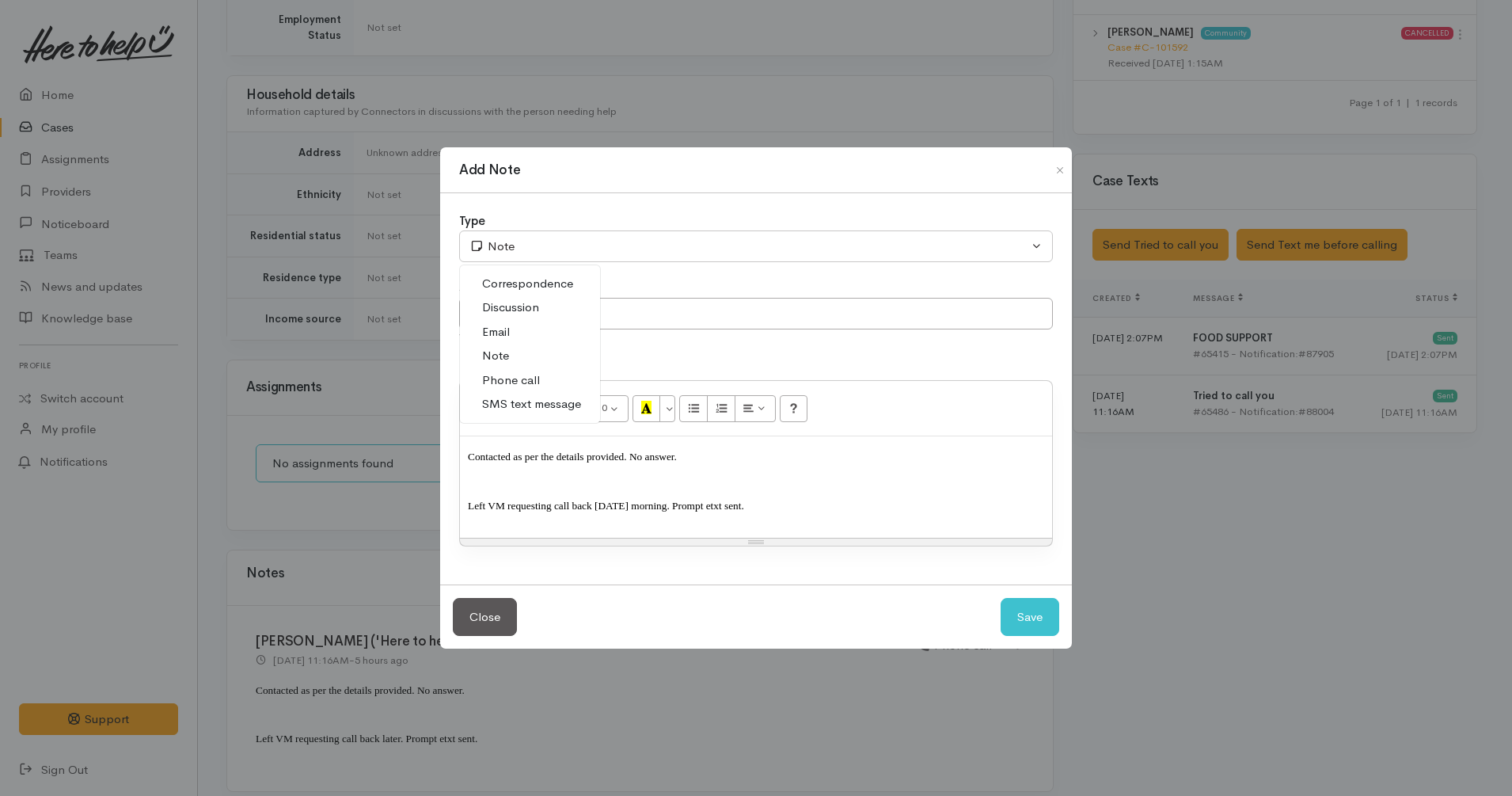
click at [525, 376] on span "Phone call" at bounding box center [511, 380] width 58 height 18
click at [1037, 604] on button "Save" at bounding box center [1030, 617] width 59 height 39
select select "1"
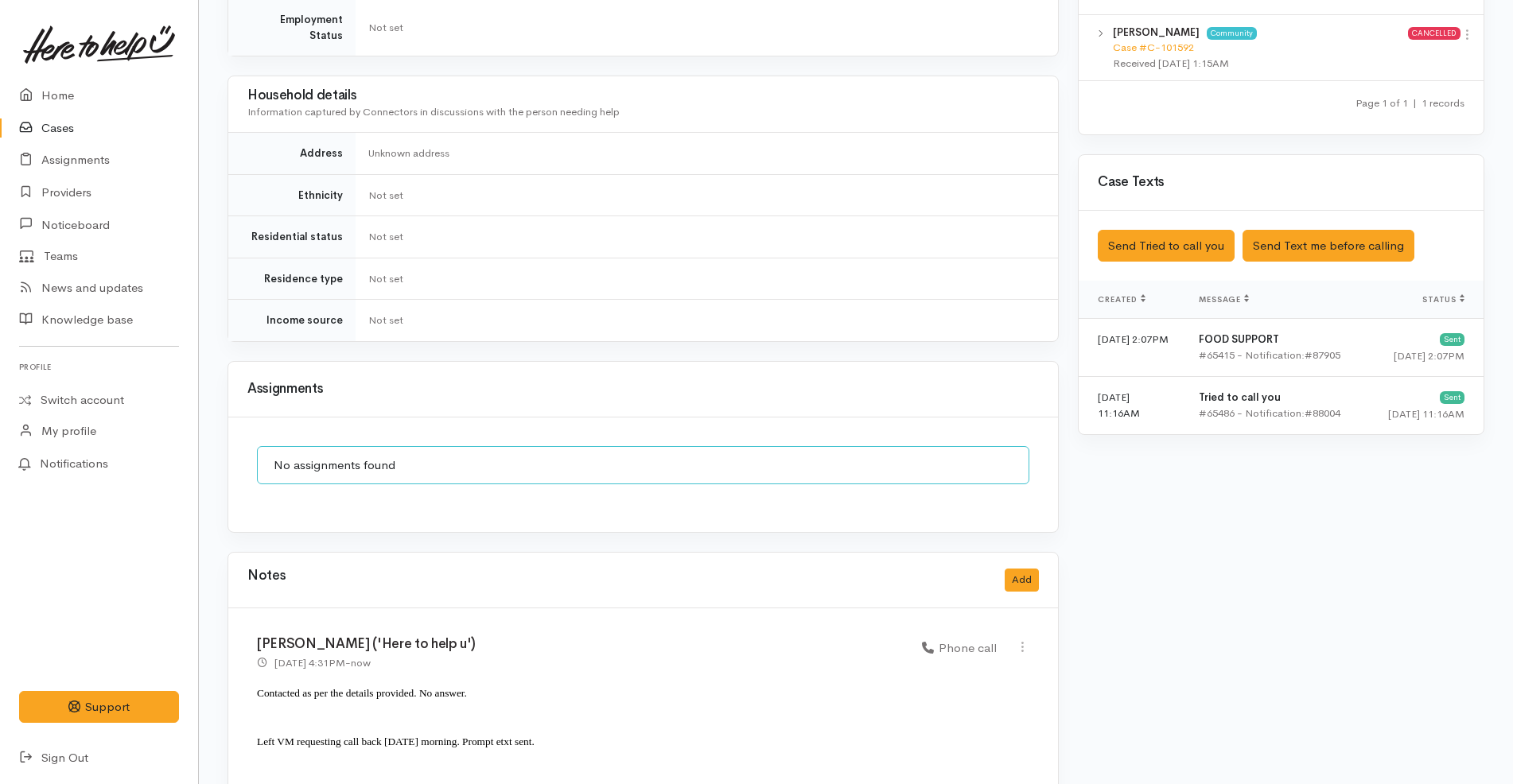
scroll to position [1031, 0]
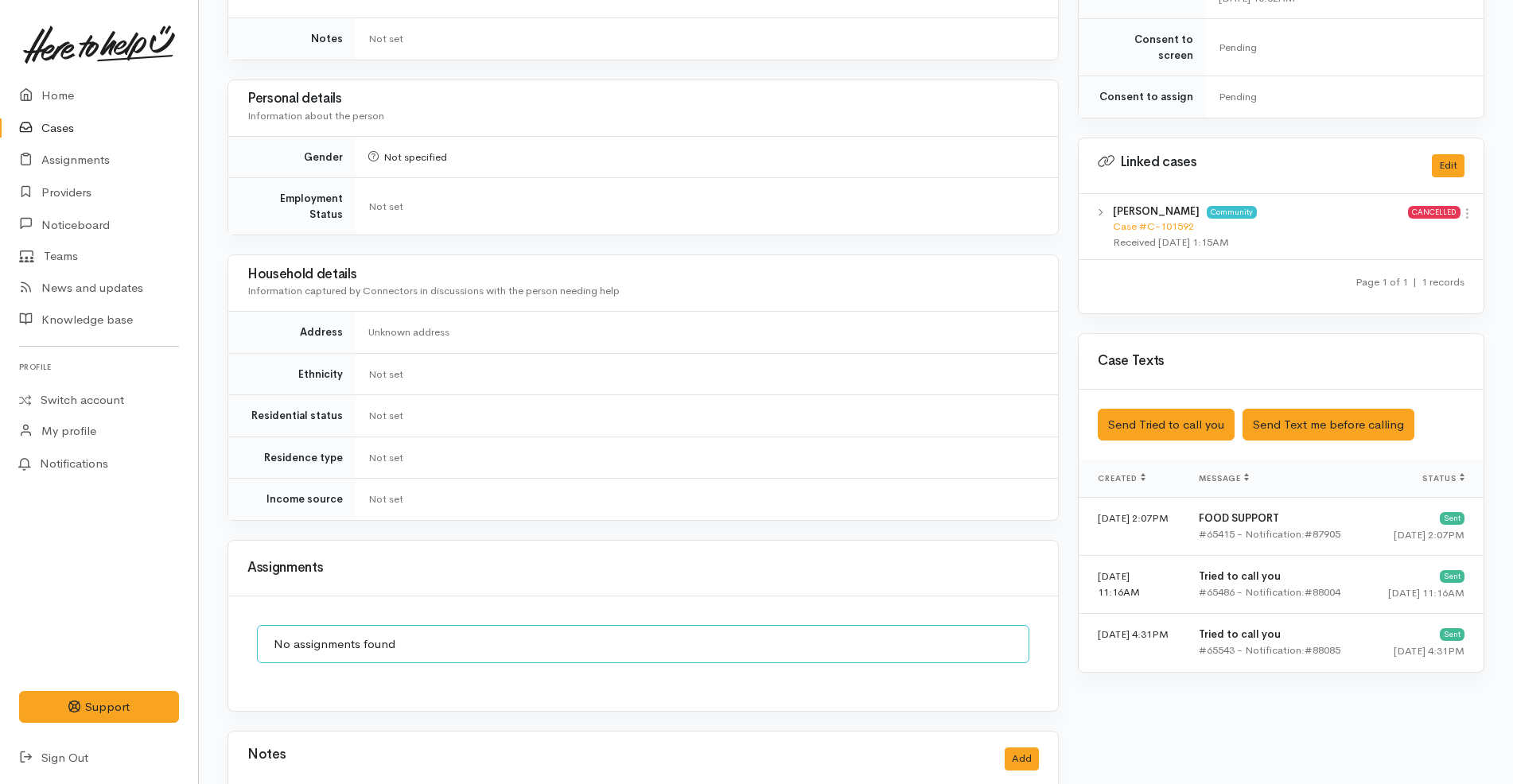
scroll to position [652, 0]
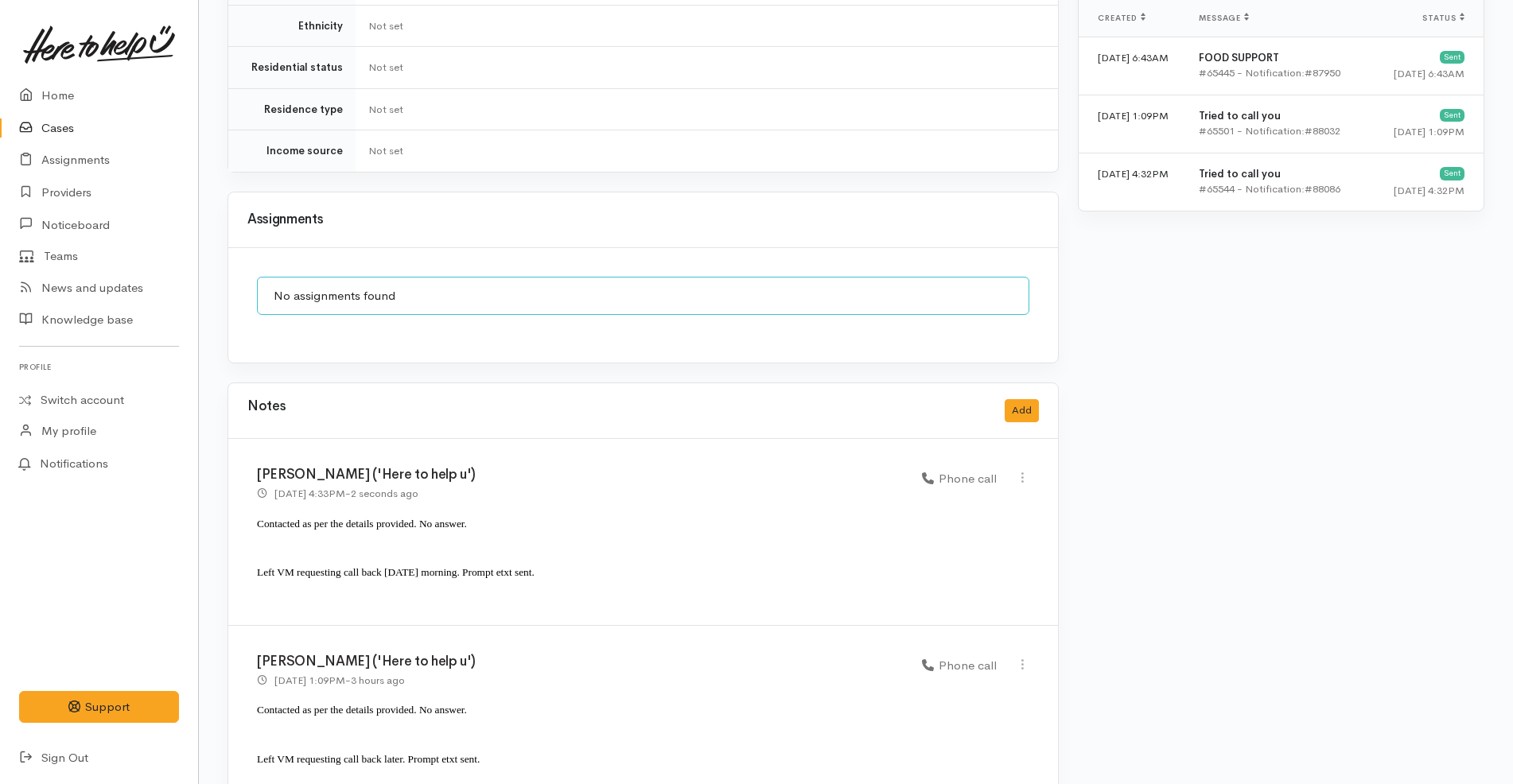
scroll to position [1073, 0]
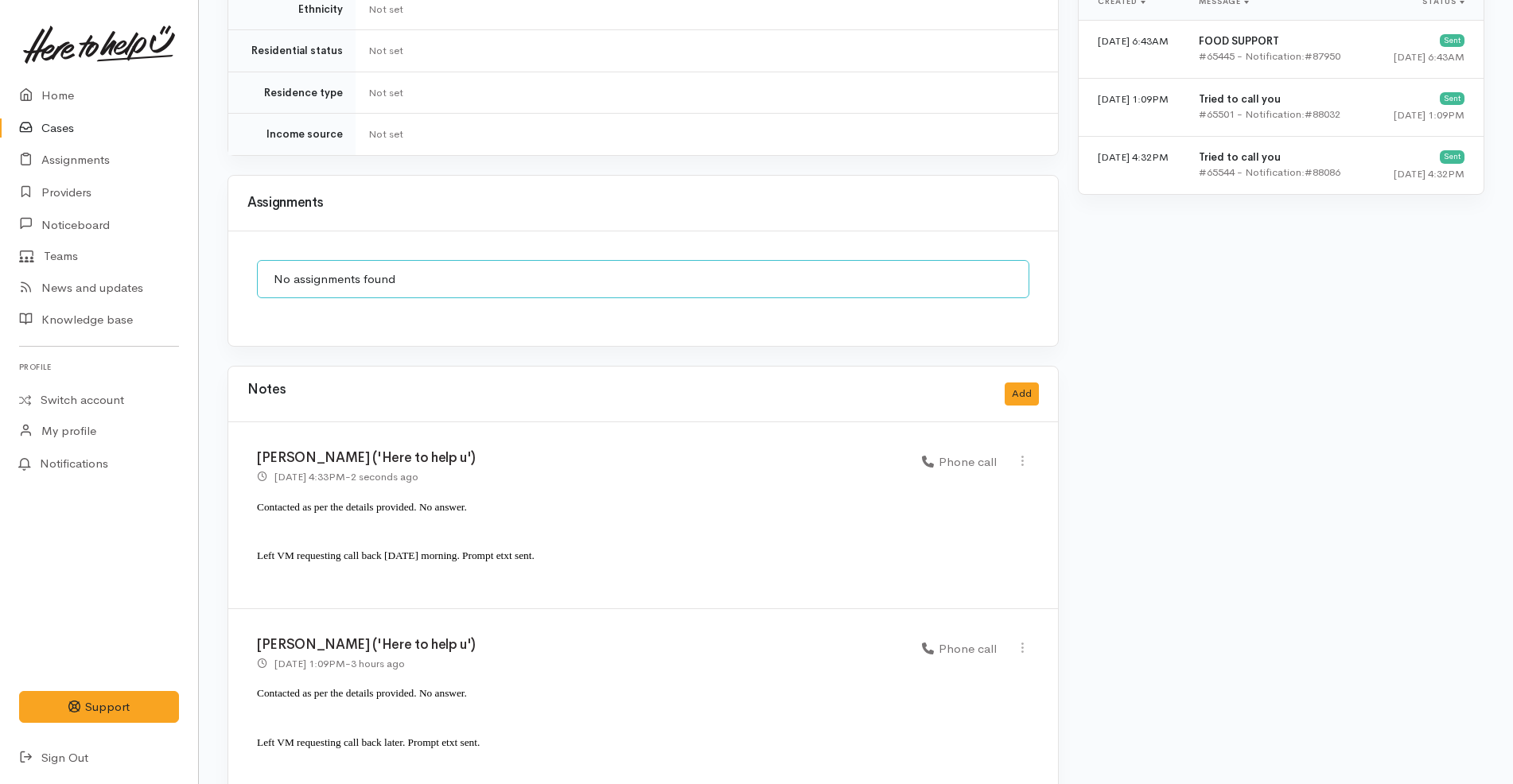
click at [67, 122] on link "Cases" at bounding box center [99, 128] width 198 height 32
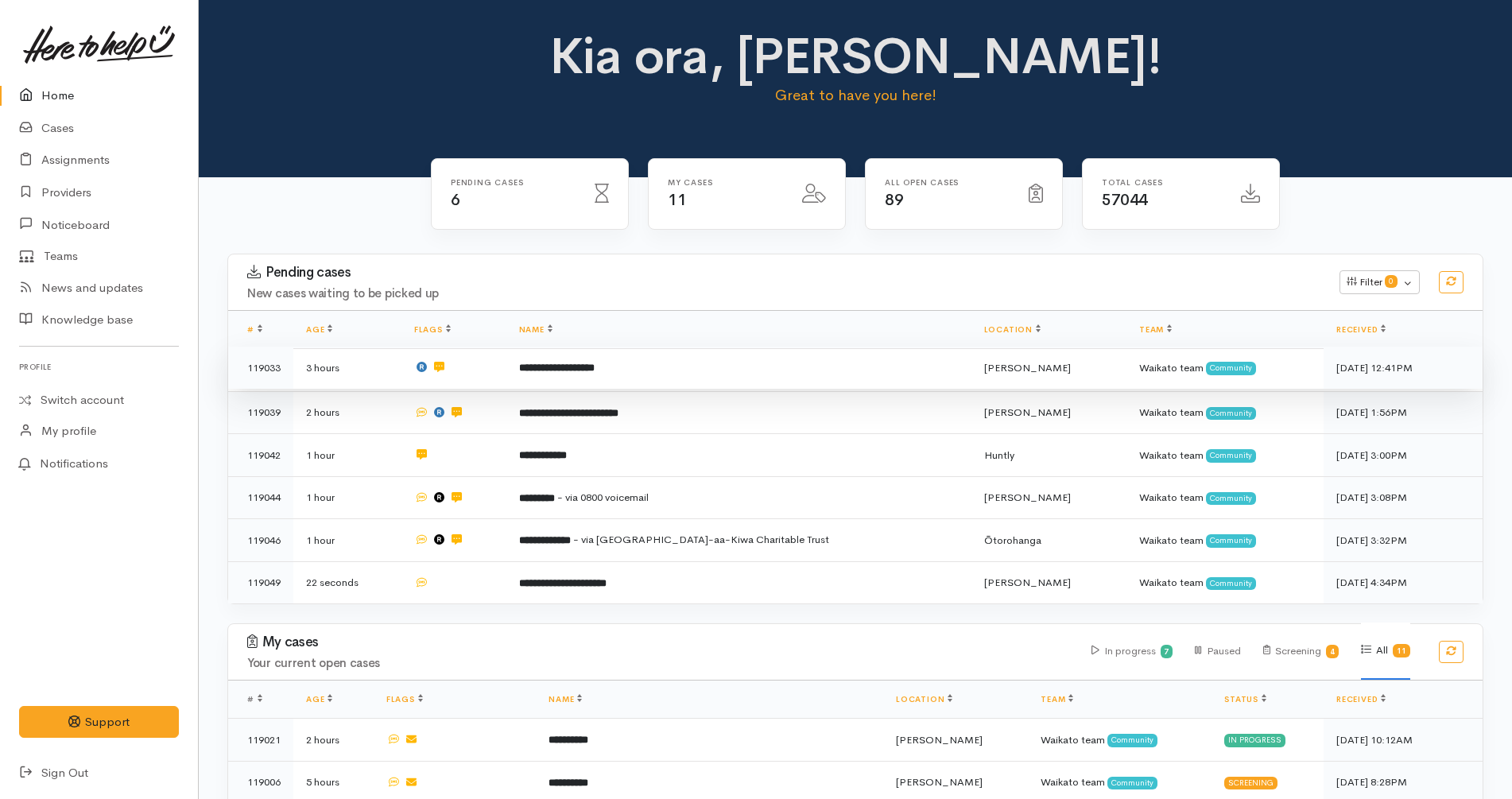
click at [709, 375] on td "**********" at bounding box center [738, 368] width 465 height 43
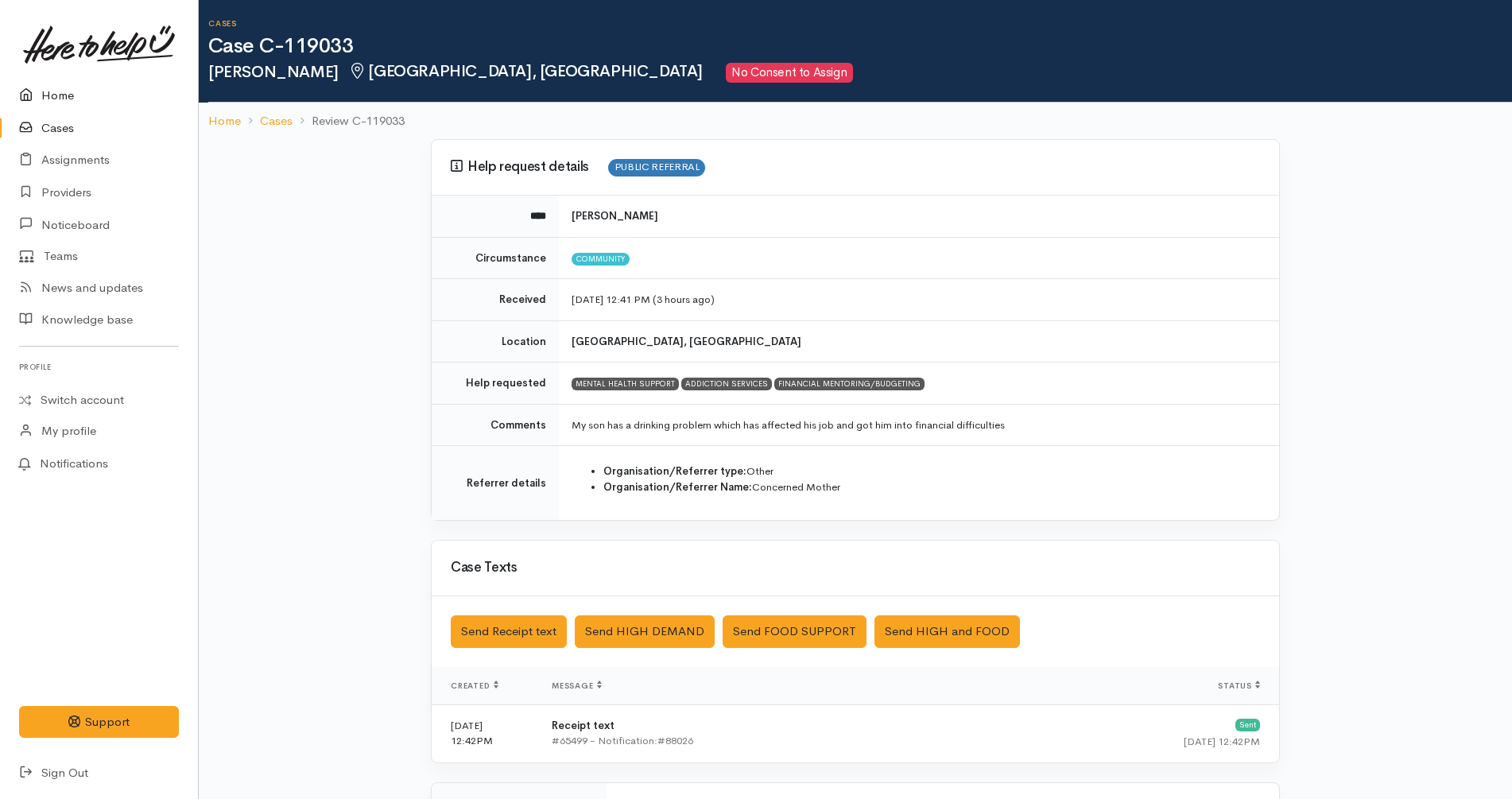
click at [138, 97] on link "Home" at bounding box center [99, 96] width 198 height 32
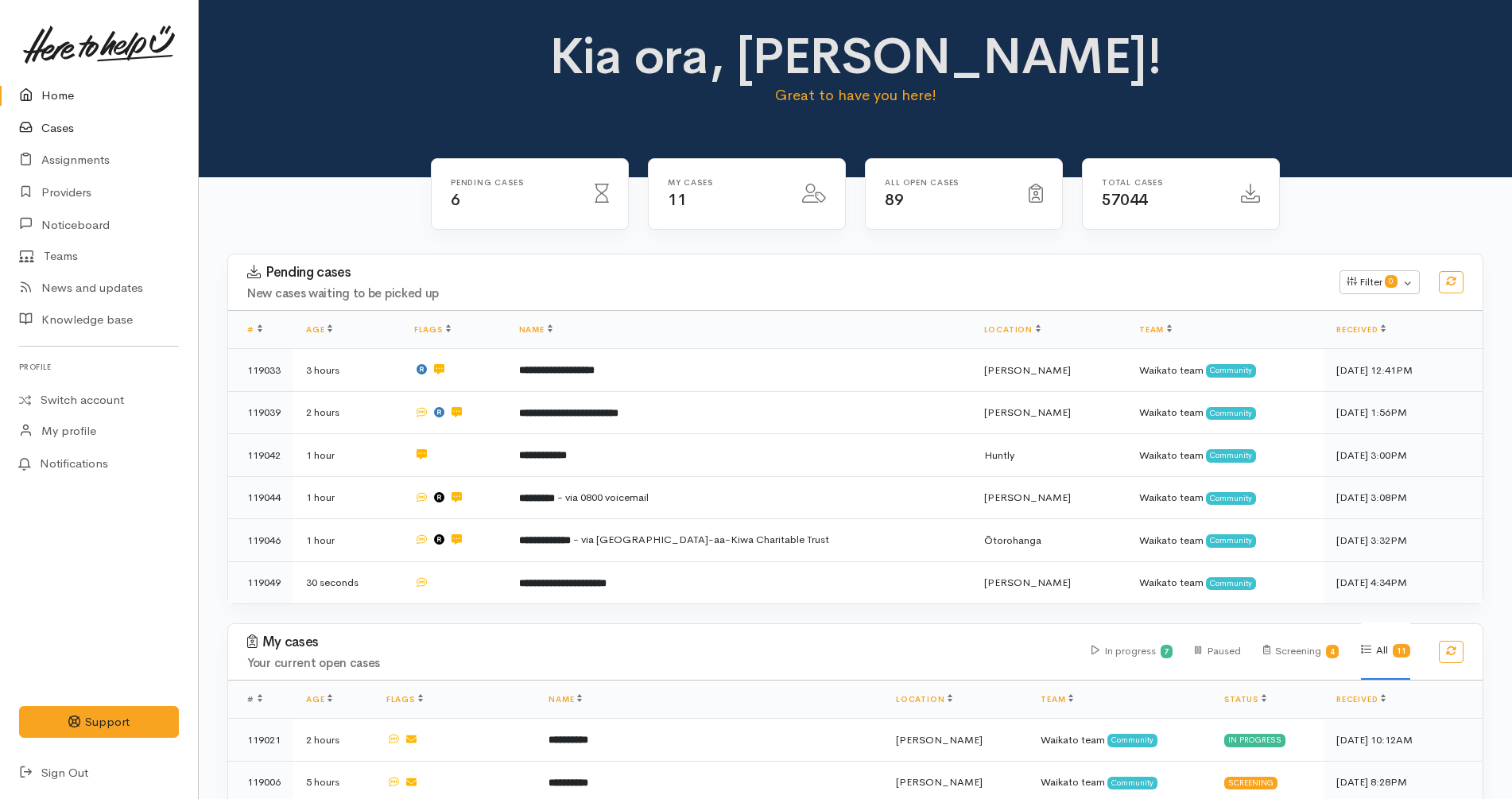
click at [96, 132] on link "Cases" at bounding box center [99, 128] width 198 height 32
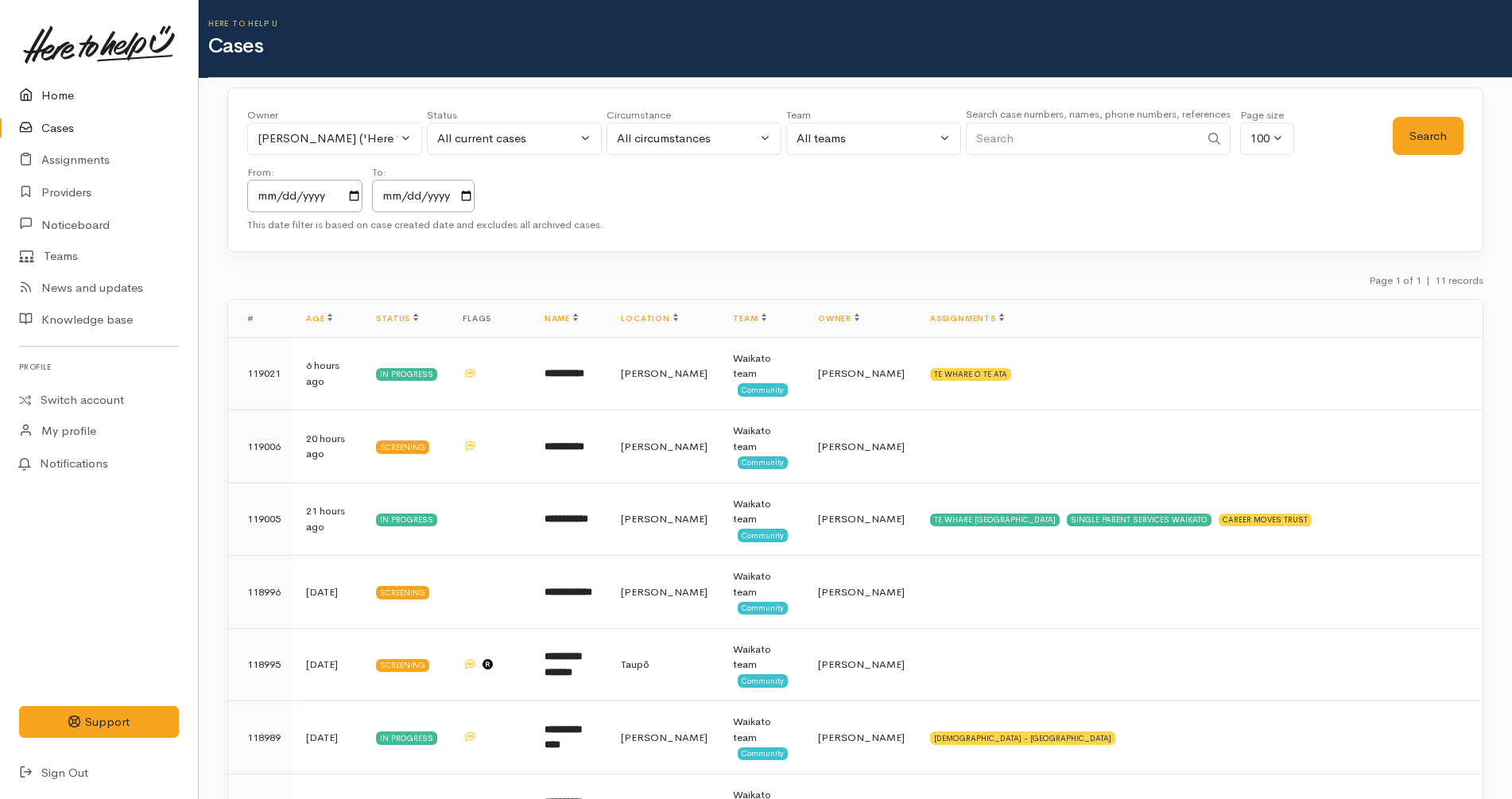
click at [109, 92] on link "Home" at bounding box center [99, 96] width 198 height 32
